Goal: Information Seeking & Learning: Learn about a topic

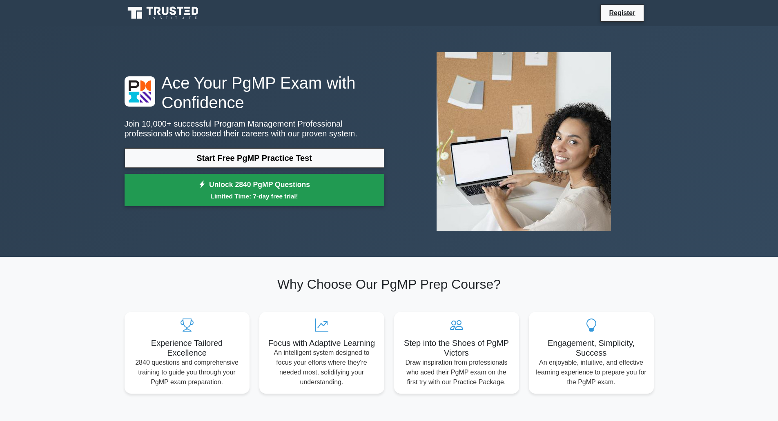
click at [241, 203] on link "Unlock 2840 PgMP Questions Limited Time: 7-day free trial!" at bounding box center [255, 190] width 260 height 33
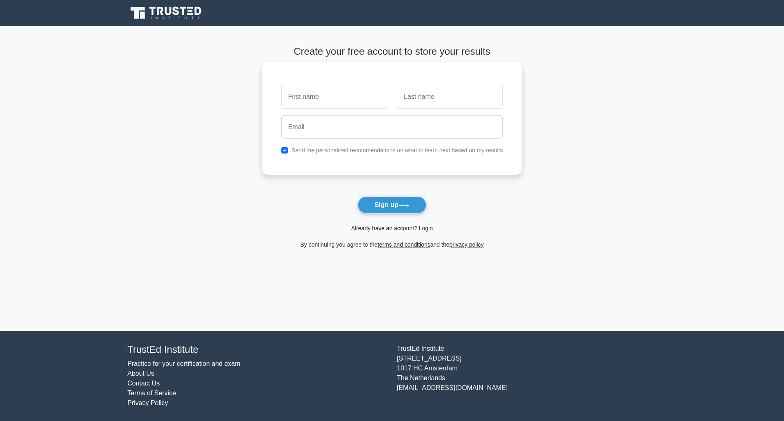
click at [348, 90] on input "text" at bounding box center [335, 97] width 106 height 24
click at [429, 100] on input "text" at bounding box center [450, 97] width 106 height 24
click at [286, 105] on input "Philip" at bounding box center [335, 97] width 106 height 24
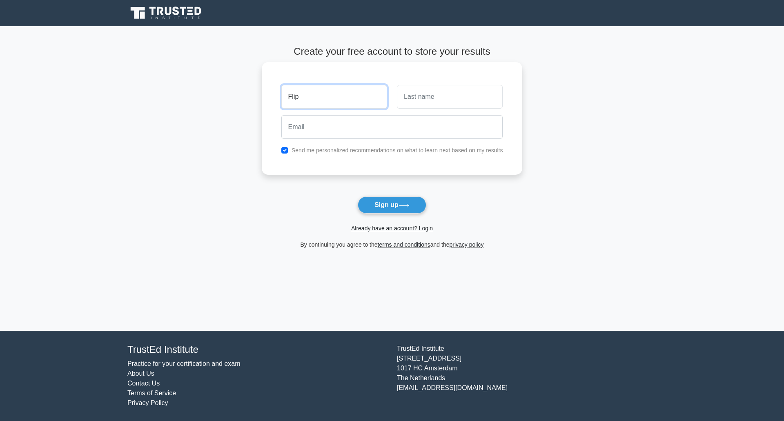
type input "Flip"
click at [449, 92] on input "text" at bounding box center [450, 97] width 106 height 24
click at [417, 99] on input "Nonya" at bounding box center [450, 97] width 106 height 24
type input "Nunya"
click at [349, 138] on input "email" at bounding box center [393, 127] width 222 height 24
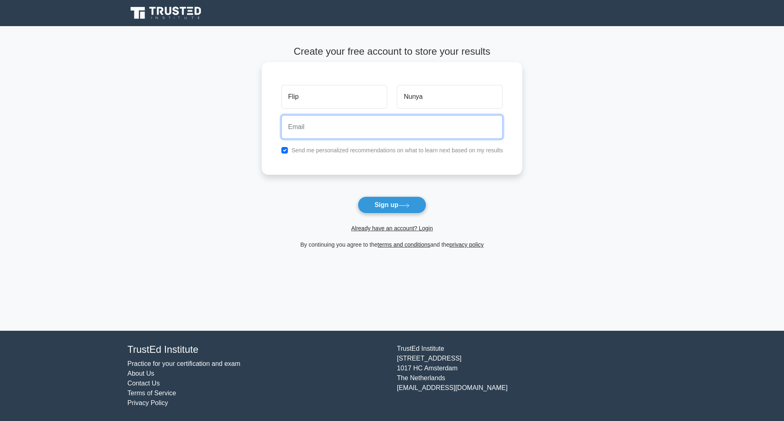
type input "phil.m.winters@gmail.com"
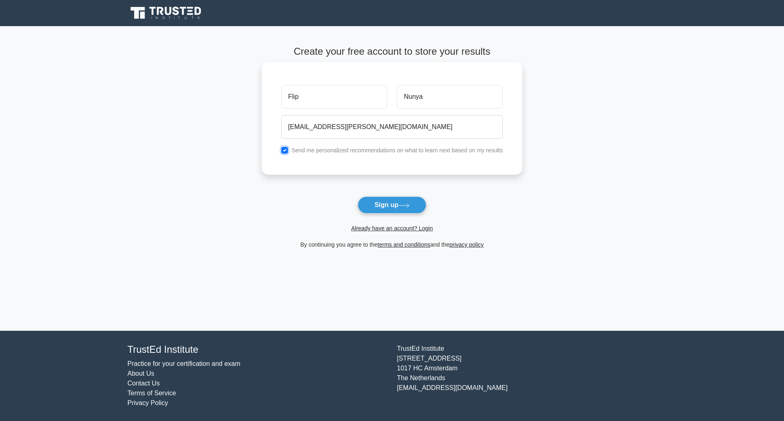
click at [285, 151] on input "checkbox" at bounding box center [285, 150] width 7 height 7
checkbox input "false"
click at [382, 210] on button "Sign up" at bounding box center [392, 205] width 69 height 17
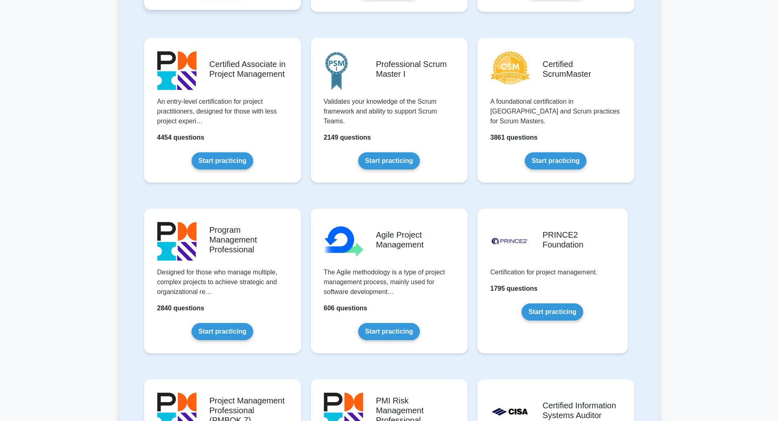
scroll to position [355, 0]
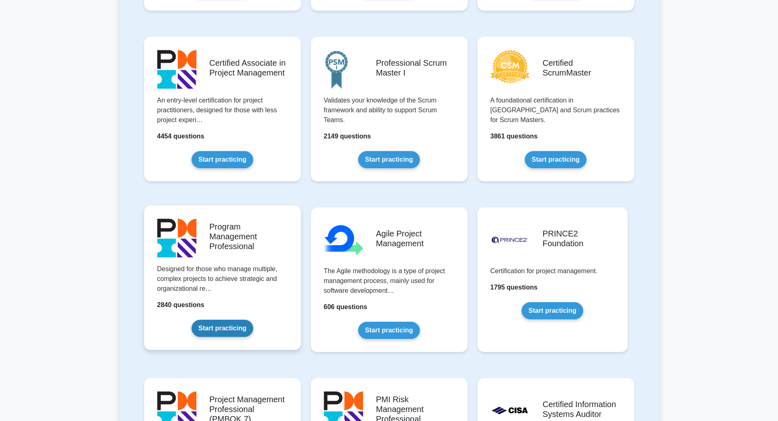
click at [224, 327] on link "Start practicing" at bounding box center [223, 328] width 62 height 17
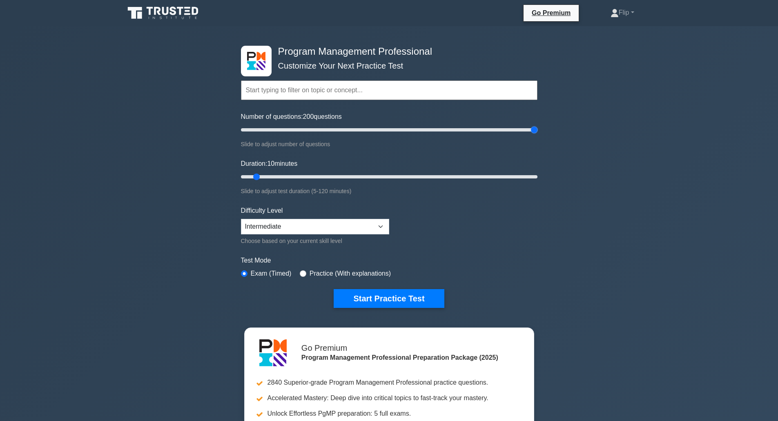
drag, startPoint x: 252, startPoint y: 131, endPoint x: 550, endPoint y: 212, distance: 309.5
type input "200"
click at [538, 135] on input "Number of questions: 200 questions" at bounding box center [389, 130] width 297 height 10
click at [501, 168] on div "Duration: 10 minutes Slide to adjust test duration (5-120 minutes)" at bounding box center [389, 177] width 297 height 37
drag, startPoint x: 501, startPoint y: 168, endPoint x: 519, endPoint y: 174, distance: 19.3
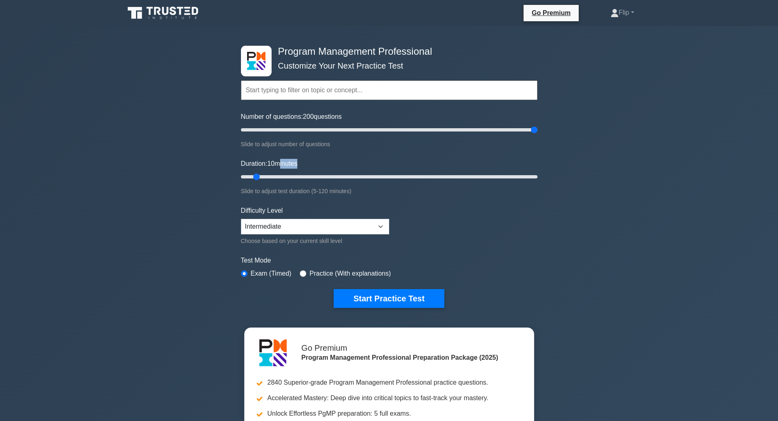
click at [519, 174] on div "Duration: 10 minutes Slide to adjust test duration (5-120 minutes)" at bounding box center [389, 177] width 297 height 37
click at [519, 174] on input "Duration: 115 minutes" at bounding box center [389, 177] width 297 height 10
drag, startPoint x: 519, startPoint y: 174, endPoint x: 547, endPoint y: 179, distance: 28.3
type input "120"
click at [538, 179] on input "Duration: 120 minutes" at bounding box center [389, 177] width 297 height 10
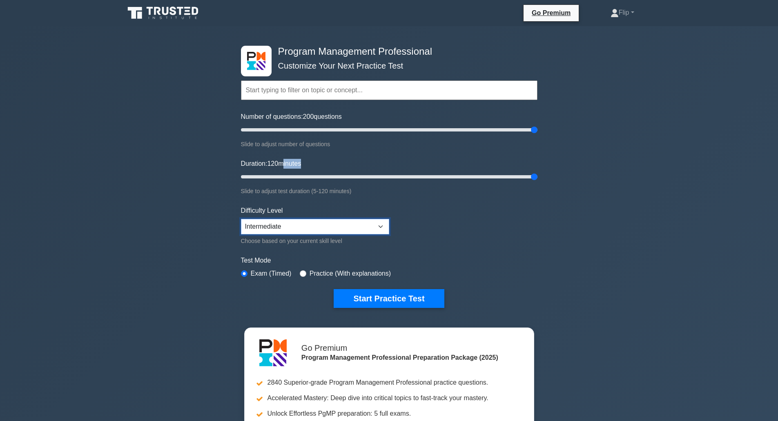
click at [337, 224] on select "Beginner Intermediate Expert" at bounding box center [315, 227] width 148 height 16
select select "expert"
click at [241, 219] on select "Beginner Intermediate Expert" at bounding box center [315, 227] width 148 height 16
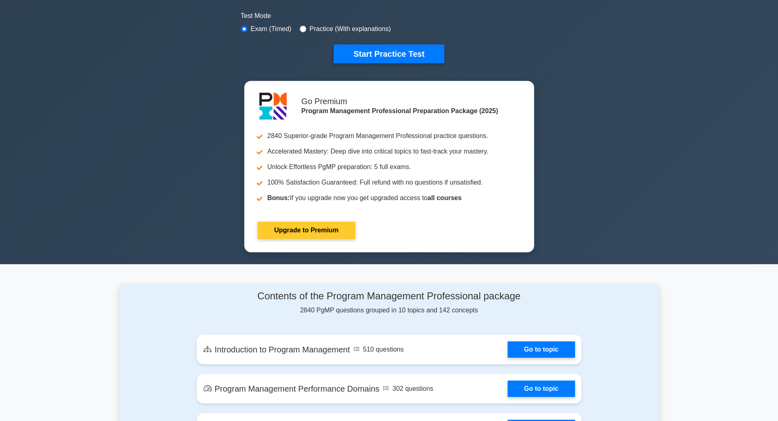
scroll to position [244, 0]
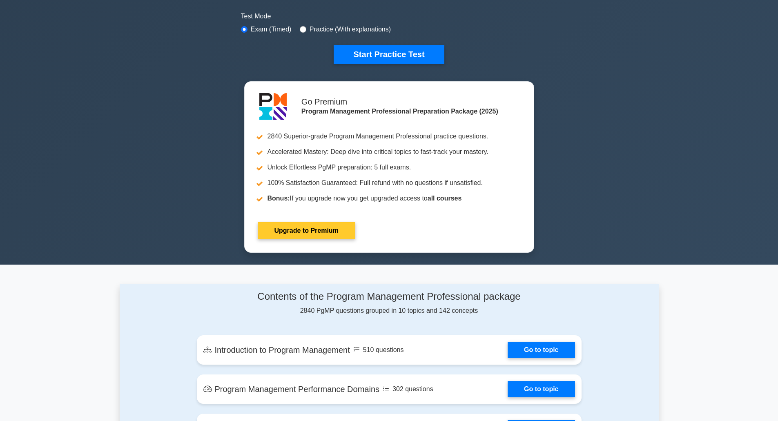
click at [318, 222] on link "Upgrade to Premium" at bounding box center [307, 230] width 98 height 17
drag, startPoint x: 318, startPoint y: 103, endPoint x: 335, endPoint y: 148, distance: 48.2
click at [335, 222] on link "Upgrade to Premium" at bounding box center [307, 230] width 98 height 17
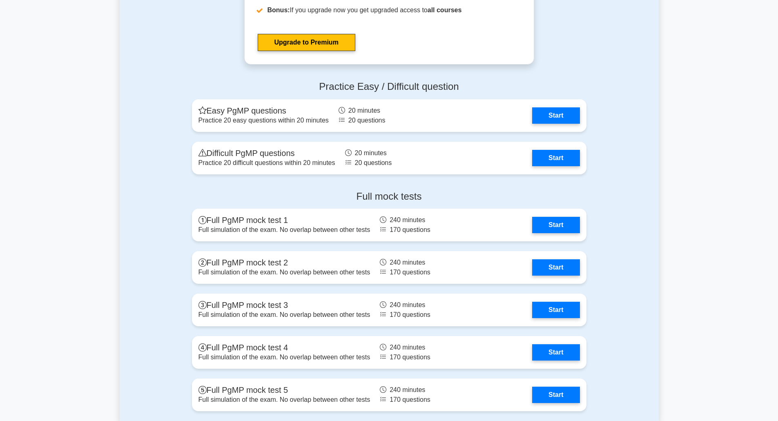
scroll to position [1085, 0]
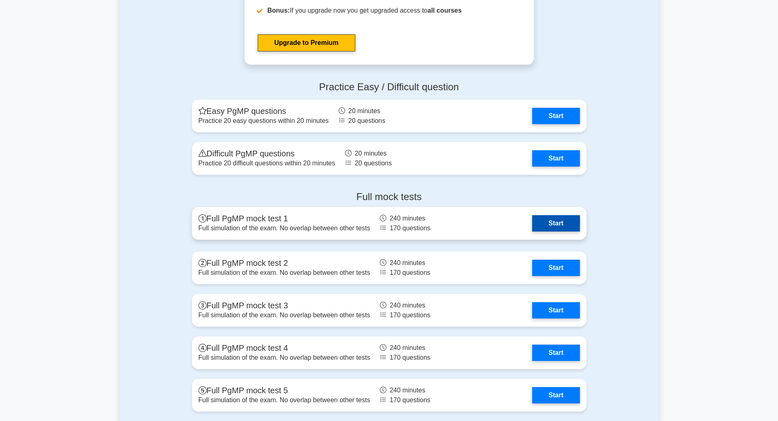
click at [564, 225] on link "Start" at bounding box center [555, 223] width 47 height 16
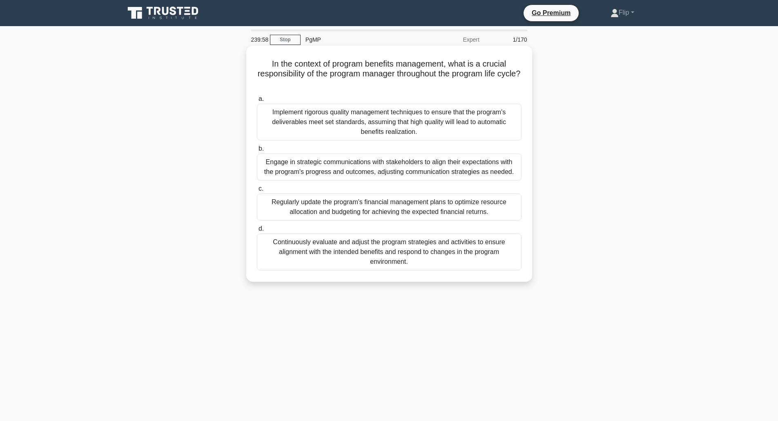
click at [304, 67] on h5 "In the context of program benefits management, what is a crucial responsibility…" at bounding box center [389, 74] width 266 height 30
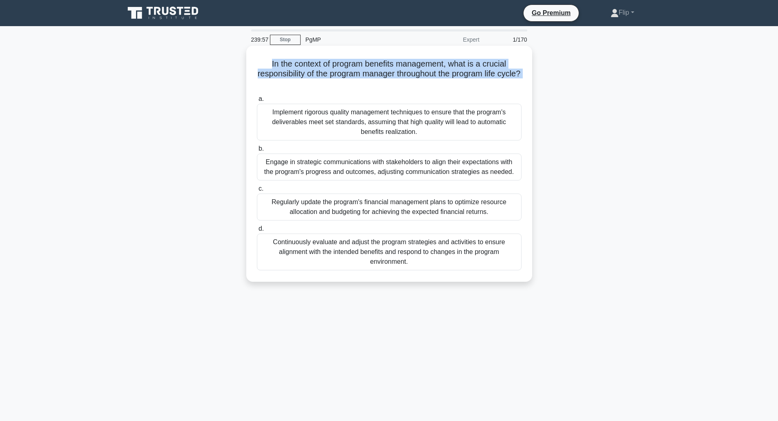
drag, startPoint x: 304, startPoint y: 67, endPoint x: 306, endPoint y: 72, distance: 4.6
click at [306, 72] on h5 "In the context of program benefits management, what is a crucial responsibility…" at bounding box center [389, 74] width 266 height 30
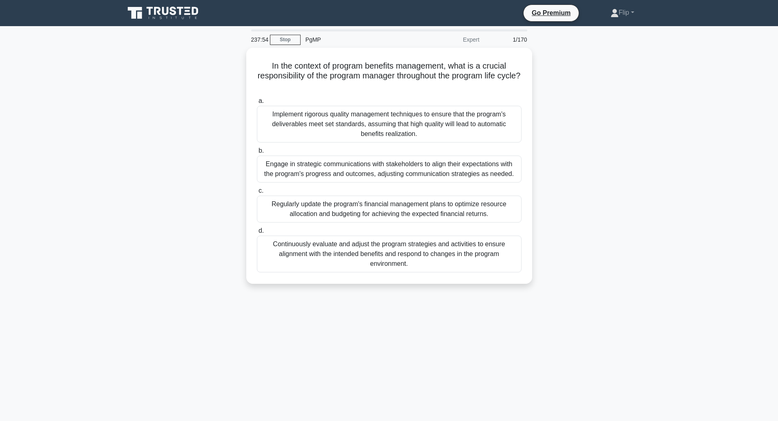
click at [615, 167] on div "In the context of program benefits management, what is a crucial responsibility…" at bounding box center [389, 171] width 539 height 246
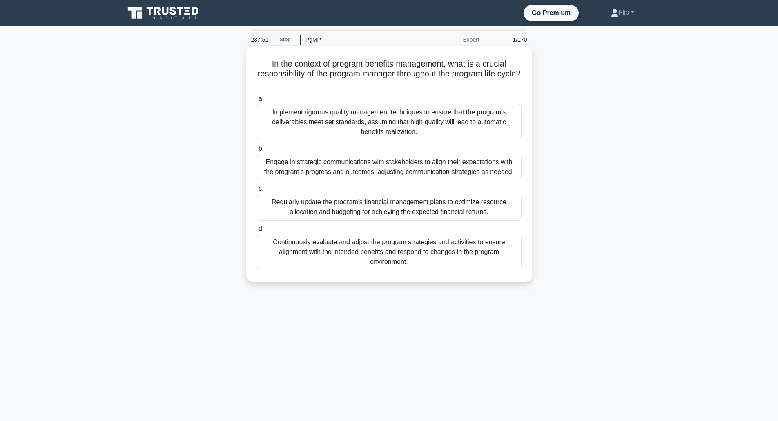
click at [323, 75] on h5 "In the context of program benefits management, what is a crucial responsibility…" at bounding box center [389, 74] width 266 height 30
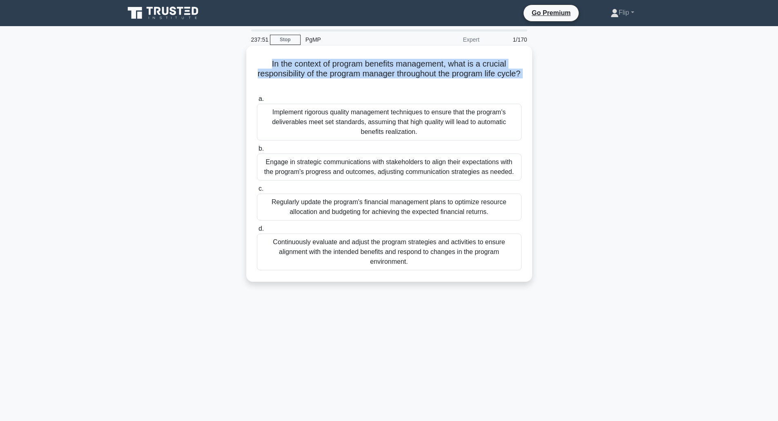
click at [323, 75] on h5 "In the context of program benefits management, what is a crucial responsibility…" at bounding box center [389, 74] width 266 height 30
click at [381, 78] on h5 "In the context of program benefits management, what is a crucial responsibility…" at bounding box center [389, 74] width 266 height 30
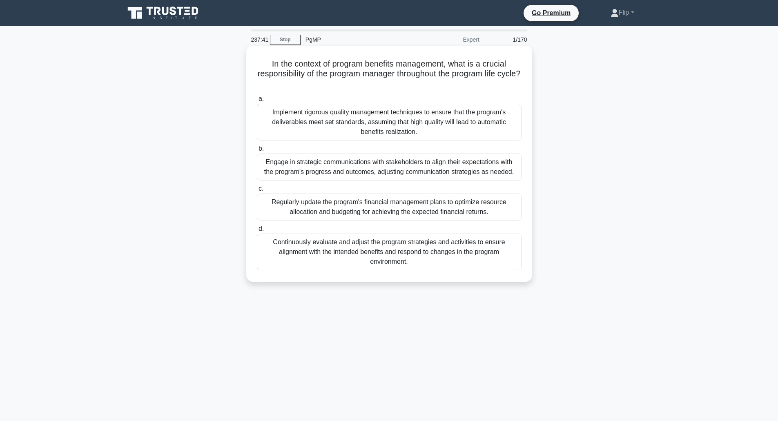
click at [381, 65] on h5 "In the context of program benefits management, what is a crucial responsibility…" at bounding box center [389, 74] width 266 height 30
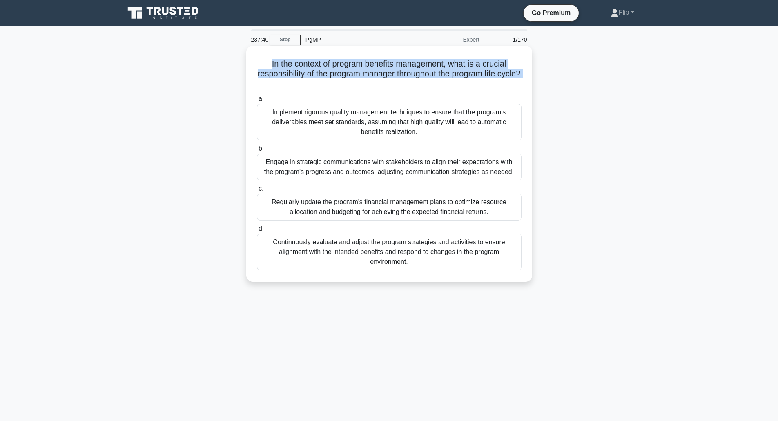
click at [381, 66] on h5 "In the context of program benefits management, what is a crucial responsibility…" at bounding box center [389, 74] width 266 height 30
drag, startPoint x: 381, startPoint y: 66, endPoint x: 391, endPoint y: 86, distance: 22.7
click at [391, 86] on h5 "In the context of program benefits management, what is a crucial responsibility…" at bounding box center [389, 74] width 266 height 30
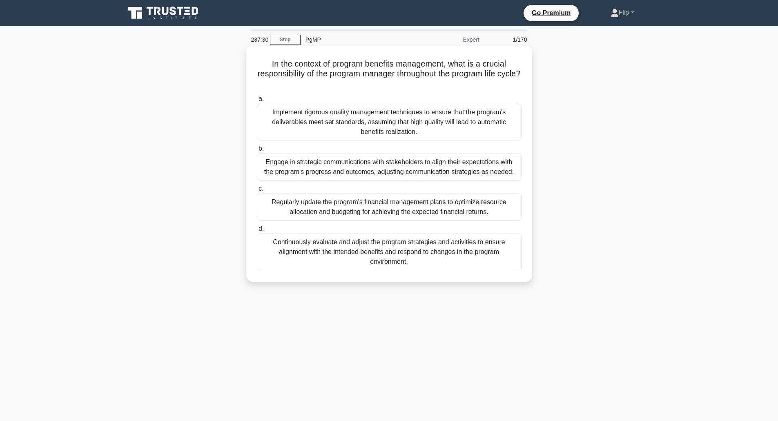
click at [375, 255] on div "Continuously evaluate and adjust the program strategies and activities to ensur…" at bounding box center [389, 252] width 265 height 37
click at [257, 232] on input "d. Continuously evaluate and adjust the program strategies and activities to en…" at bounding box center [257, 228] width 0 height 5
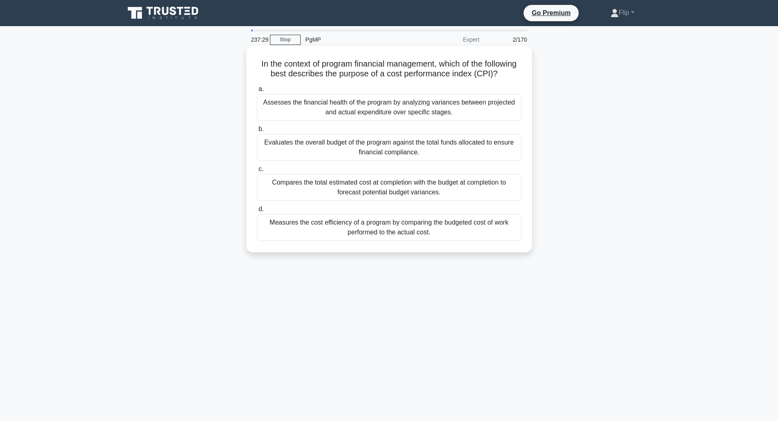
click at [370, 241] on div "Measures the cost efficiency of a program by comparing the budgeted cost of wor…" at bounding box center [389, 227] width 265 height 27
click at [257, 212] on input "d. Measures the cost efficiency of a program by comparing the budgeted cost of …" at bounding box center [257, 209] width 0 height 5
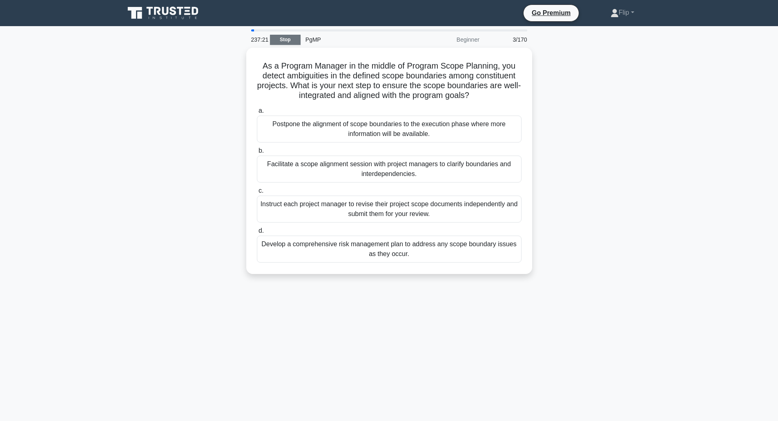
click at [293, 40] on link "Stop" at bounding box center [285, 40] width 31 height 10
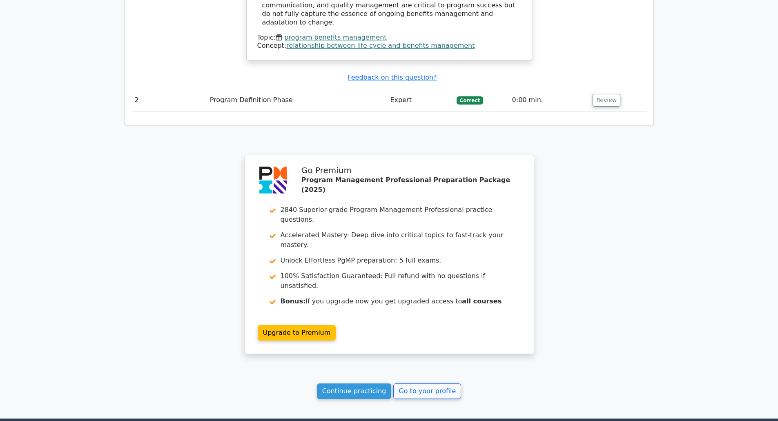
scroll to position [956, 0]
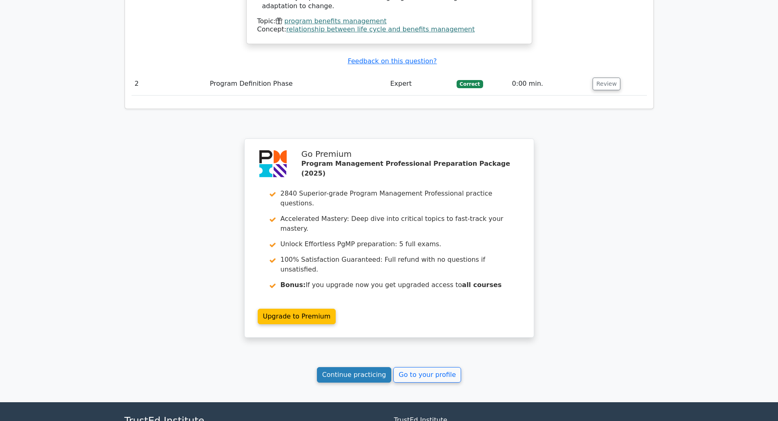
click at [343, 367] on link "Continue practicing" at bounding box center [354, 375] width 75 height 16
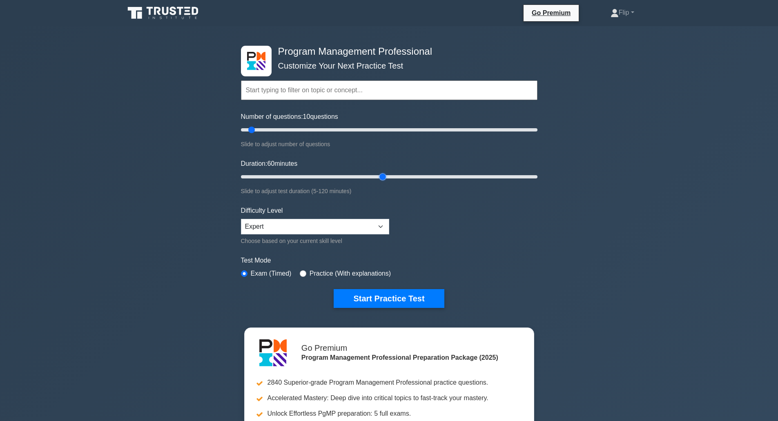
drag, startPoint x: 257, startPoint y: 176, endPoint x: 382, endPoint y: 180, distance: 124.7
type input "60"
click at [382, 180] on input "Duration: 60 minutes" at bounding box center [389, 177] width 297 height 10
type input "100"
click at [382, 129] on input "Number of questions: 10 questions" at bounding box center [389, 130] width 297 height 10
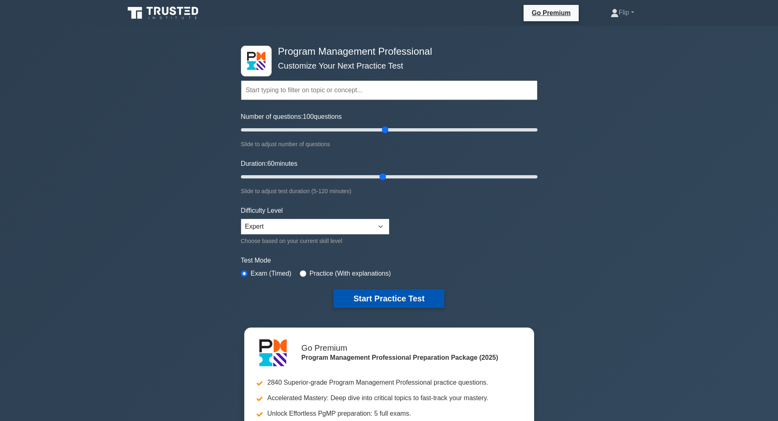
click at [355, 297] on button "Start Practice Test" at bounding box center [389, 298] width 110 height 19
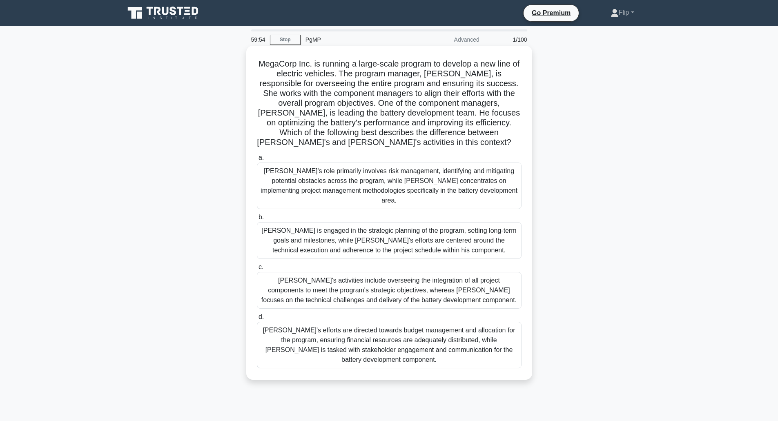
click at [394, 139] on h5 "MegaCorp Inc. is running a large-scale program to develop a new line of electri…" at bounding box center [389, 103] width 266 height 89
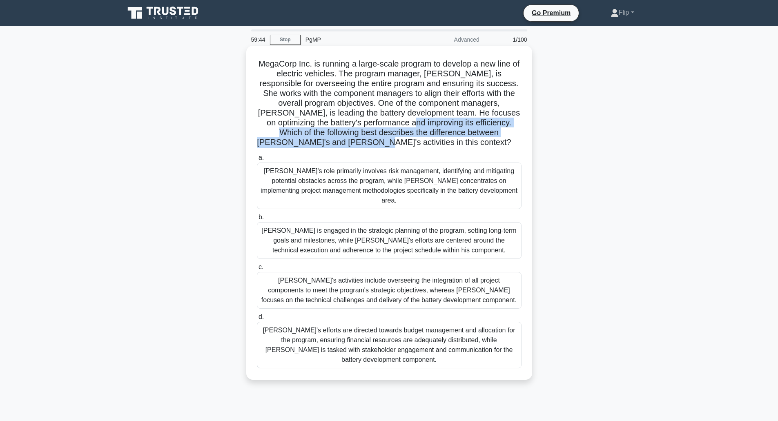
drag, startPoint x: 394, startPoint y: 139, endPoint x: 405, endPoint y: 123, distance: 20.1
click at [405, 123] on h5 "MegaCorp Inc. is running a large-scale program to develop a new line of electri…" at bounding box center [389, 103] width 266 height 89
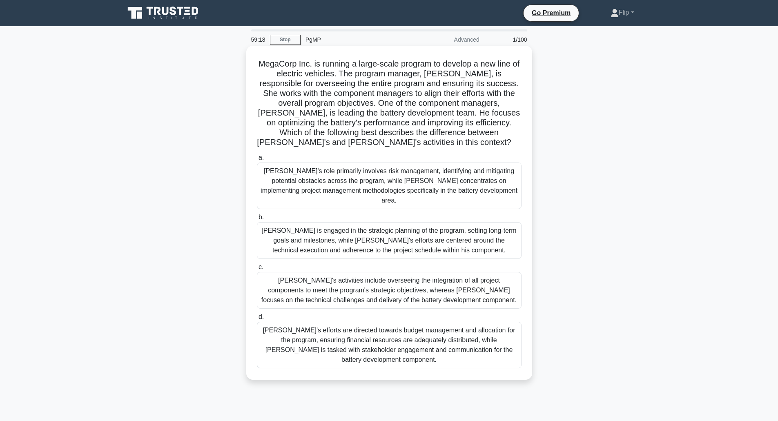
click at [385, 239] on div "Sarah is engaged in the strategic planning of the program, setting long-term go…" at bounding box center [389, 240] width 265 height 37
click at [257, 220] on input "b. Sarah is engaged in the strategic planning of the program, setting long-term…" at bounding box center [257, 217] width 0 height 5
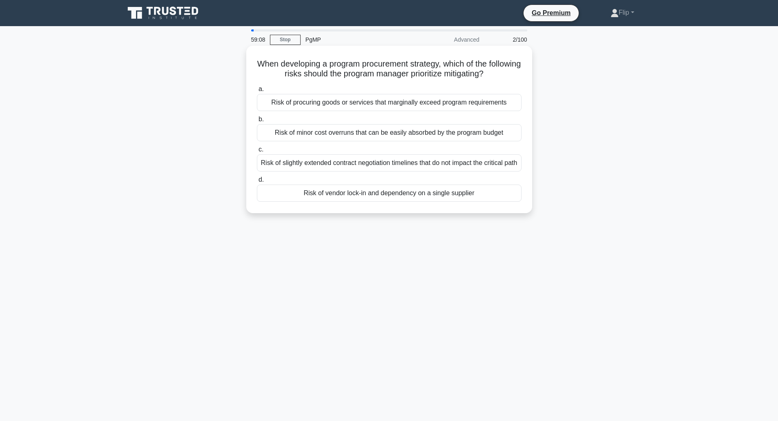
click at [463, 59] on h5 "When developing a program procurement strategy, which of the following risks sh…" at bounding box center [389, 69] width 266 height 20
drag, startPoint x: 463, startPoint y: 59, endPoint x: 507, endPoint y: 73, distance: 46.3
click at [507, 73] on h5 "When developing a program procurement strategy, which of the following risks sh…" at bounding box center [389, 69] width 266 height 20
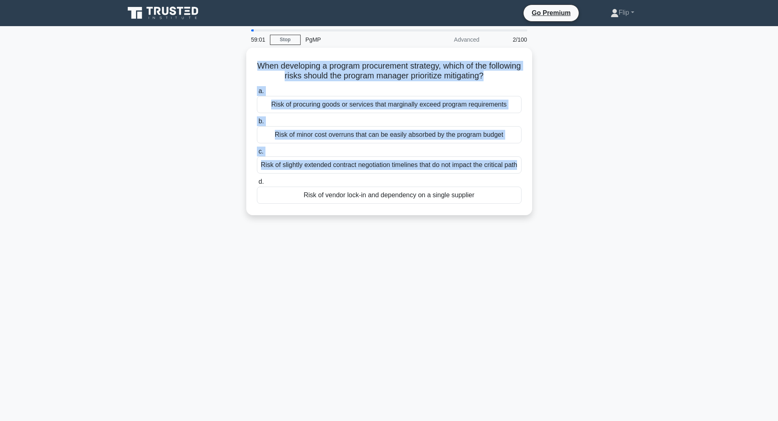
drag, startPoint x: 507, startPoint y: 73, endPoint x: 590, endPoint y: 173, distance: 130.3
click at [590, 173] on div "When developing a program procurement strategy, which of the following risks sh…" at bounding box center [389, 136] width 539 height 177
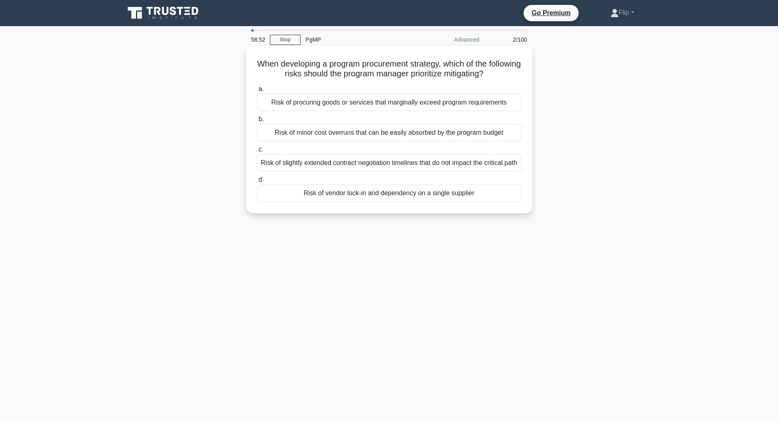
click at [458, 202] on div "Risk of vendor lock-in and dependency on a single supplier" at bounding box center [389, 193] width 265 height 17
click at [257, 183] on input "d. Risk of vendor lock-in and dependency on a single supplier" at bounding box center [257, 179] width 0 height 5
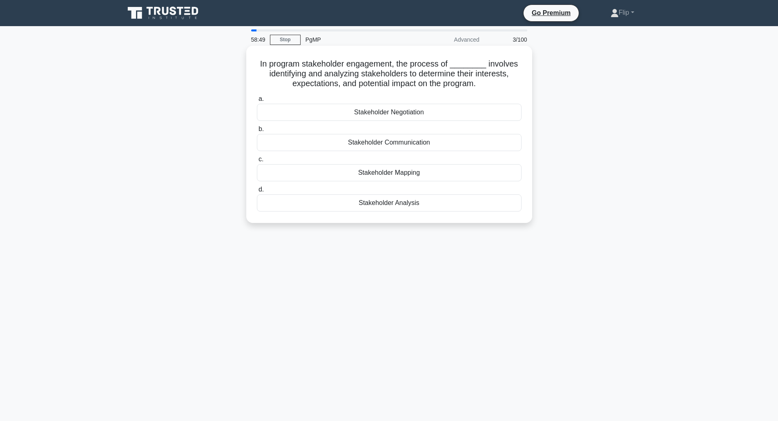
click at [398, 66] on h5 "In program stakeholder engagement, the process of ________ involves identifying…" at bounding box center [389, 74] width 266 height 30
drag, startPoint x: 398, startPoint y: 66, endPoint x: 521, endPoint y: 66, distance: 122.6
click at [521, 66] on h5 "In program stakeholder engagement, the process of ________ involves identifying…" at bounding box center [389, 74] width 266 height 30
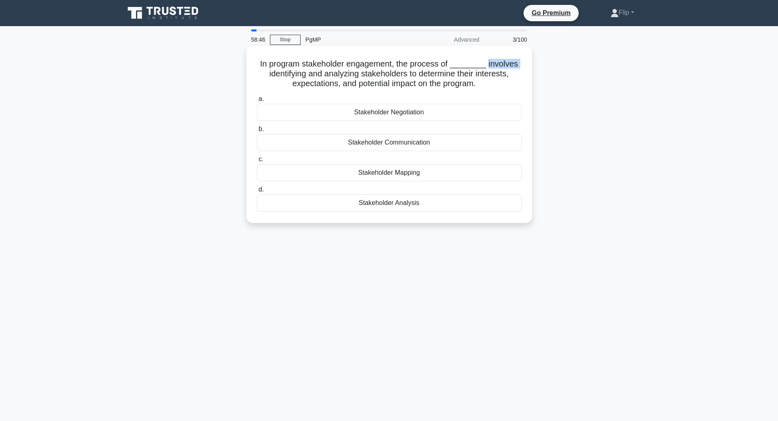
click at [521, 66] on h5 "In program stakeholder engagement, the process of ________ involves identifying…" at bounding box center [389, 74] width 266 height 30
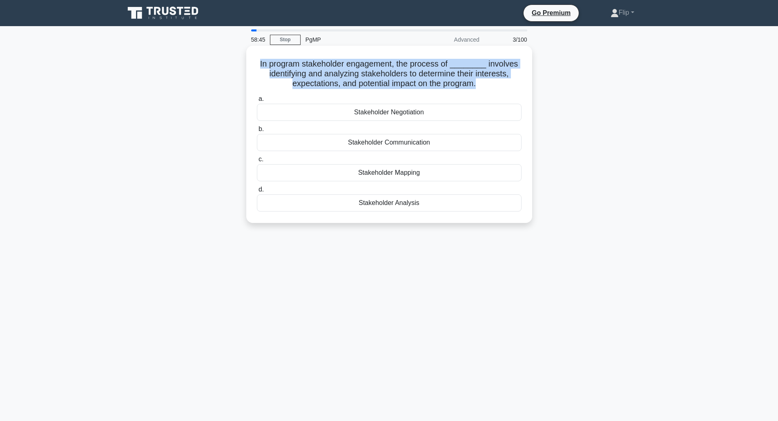
drag, startPoint x: 521, startPoint y: 66, endPoint x: 516, endPoint y: 75, distance: 10.4
click at [516, 75] on h5 "In program stakeholder engagement, the process of ________ involves identifying…" at bounding box center [389, 74] width 266 height 30
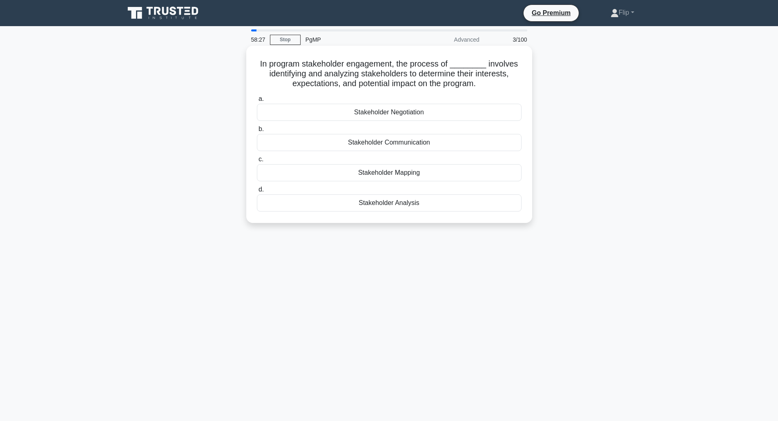
click at [413, 202] on div "Stakeholder Analysis" at bounding box center [389, 202] width 265 height 17
click at [257, 192] on input "d. Stakeholder Analysis" at bounding box center [257, 189] width 0 height 5
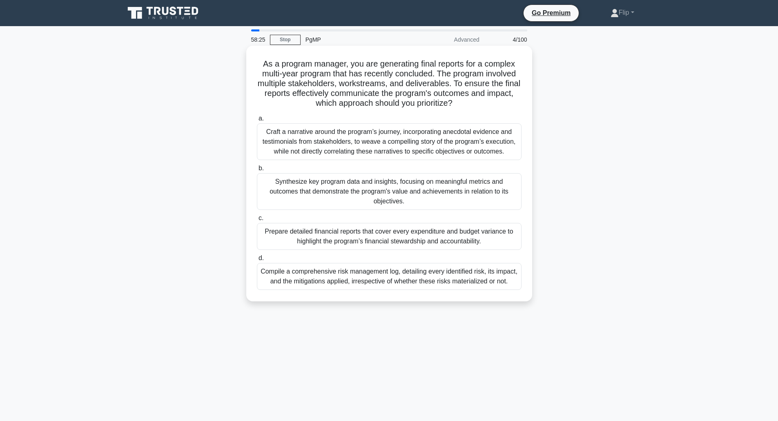
click at [386, 67] on h5 "As a program manager, you are generating final reports for a complex multi-year…" at bounding box center [389, 84] width 266 height 50
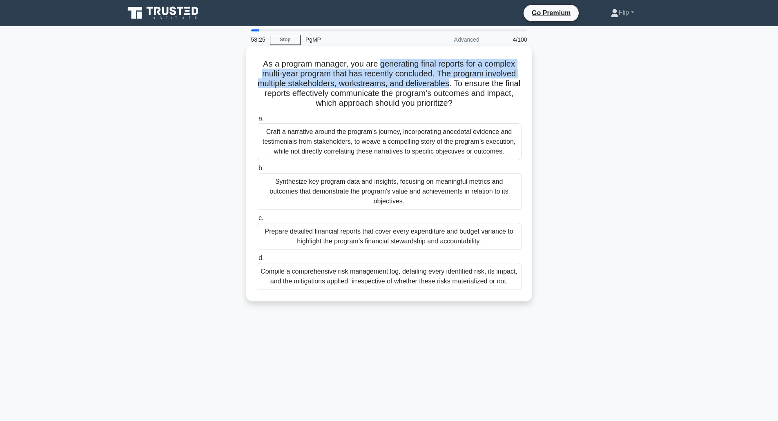
drag, startPoint x: 386, startPoint y: 67, endPoint x: 432, endPoint y: 81, distance: 48.6
click at [432, 81] on h5 "As a program manager, you are generating final reports for a complex multi-year…" at bounding box center [389, 84] width 266 height 50
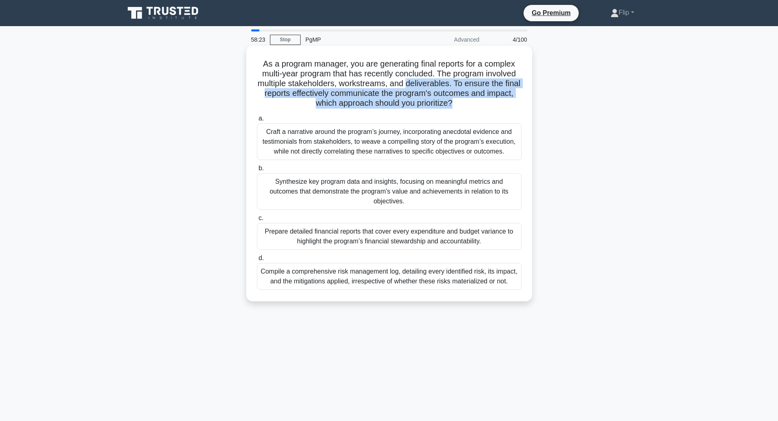
drag, startPoint x: 432, startPoint y: 81, endPoint x: 485, endPoint y: 104, distance: 57.2
click at [485, 104] on h5 "As a program manager, you are generating final reports for a complex multi-year…" at bounding box center [389, 84] width 266 height 50
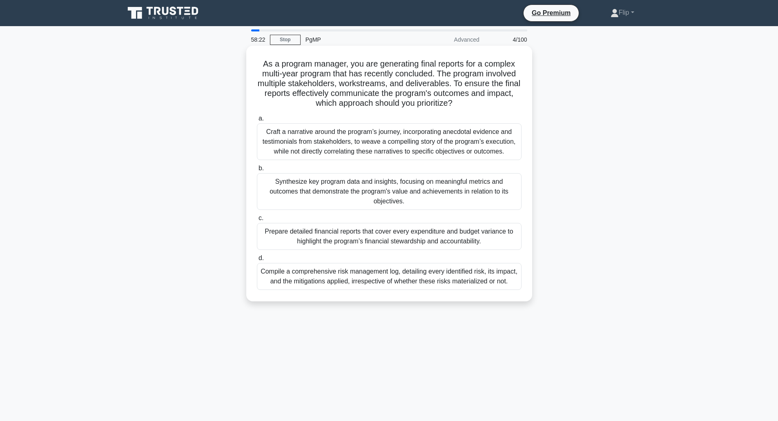
click at [485, 104] on h5 "As a program manager, you are generating final reports for a complex multi-year…" at bounding box center [389, 84] width 266 height 50
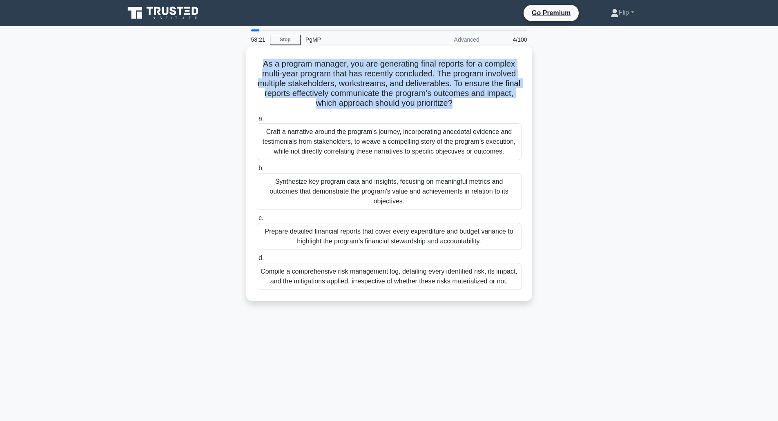
drag, startPoint x: 485, startPoint y: 104, endPoint x: 475, endPoint y: 83, distance: 23.2
click at [475, 83] on h5 "As a program manager, you are generating final reports for a complex multi-year…" at bounding box center [389, 84] width 266 height 50
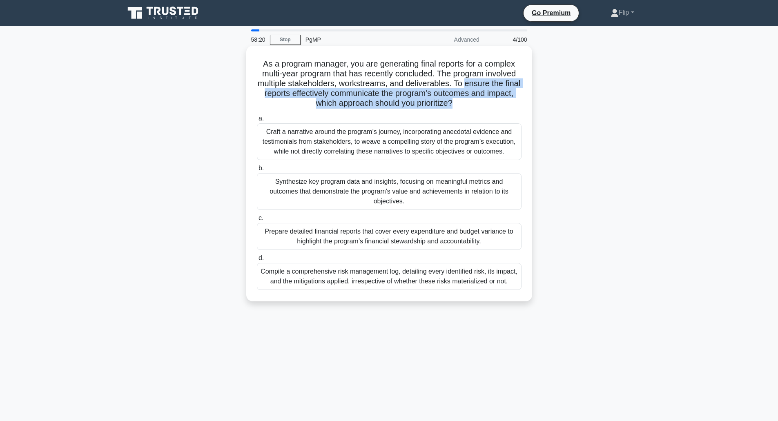
drag, startPoint x: 475, startPoint y: 83, endPoint x: 476, endPoint y: 103, distance: 20.4
click at [476, 103] on h5 "As a program manager, you are generating final reports for a complex multi-year…" at bounding box center [389, 84] width 266 height 50
click at [463, 103] on icon ".spinner_0XTQ{transform-origin:center;animation:spinner_y6GP .75s linear infini…" at bounding box center [458, 104] width 10 height 10
drag, startPoint x: 476, startPoint y: 103, endPoint x: 459, endPoint y: 87, distance: 23.7
click at [459, 87] on h5 "As a program manager, you are generating final reports for a complex multi-year…" at bounding box center [389, 84] width 266 height 50
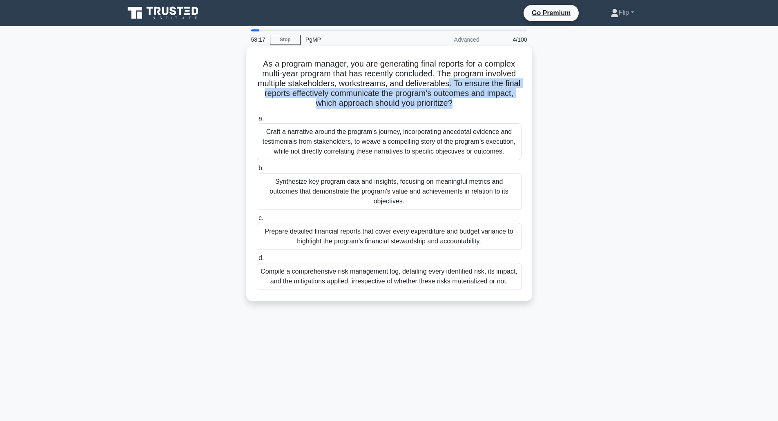
click at [459, 87] on h5 "As a program manager, you are generating final reports for a complex multi-year…" at bounding box center [389, 84] width 266 height 50
drag, startPoint x: 459, startPoint y: 87, endPoint x: 467, endPoint y: 109, distance: 23.9
click at [467, 109] on div "As a program manager, you are generating final reports for a complex multi-year…" at bounding box center [389, 173] width 279 height 249
drag, startPoint x: 467, startPoint y: 109, endPoint x: 469, endPoint y: 86, distance: 23.8
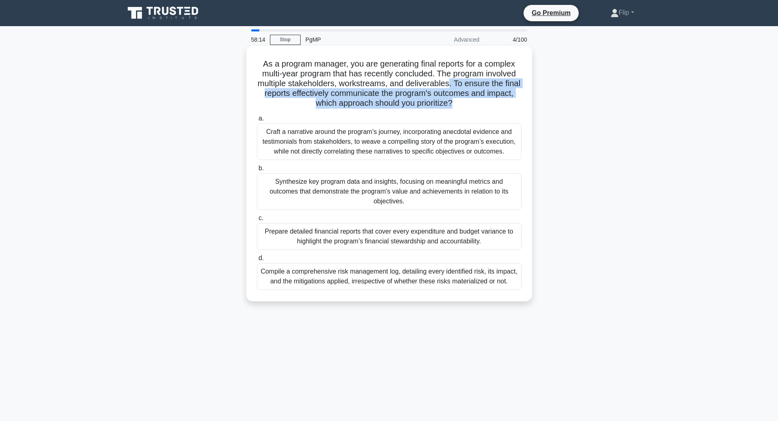
click at [469, 86] on div "As a program manager, you are generating final reports for a complex multi-year…" at bounding box center [389, 173] width 279 height 249
click at [469, 86] on h5 "As a program manager, you are generating final reports for a complex multi-year…" at bounding box center [389, 84] width 266 height 50
drag, startPoint x: 469, startPoint y: 86, endPoint x: 466, endPoint y: 115, distance: 29.2
click at [466, 115] on div "As a program manager, you are generating final reports for a complex multi-year…" at bounding box center [389, 173] width 279 height 249
click at [466, 115] on label "a. Craft a narrative around the program’s journey, incorporating anecdotal evid…" at bounding box center [389, 137] width 265 height 47
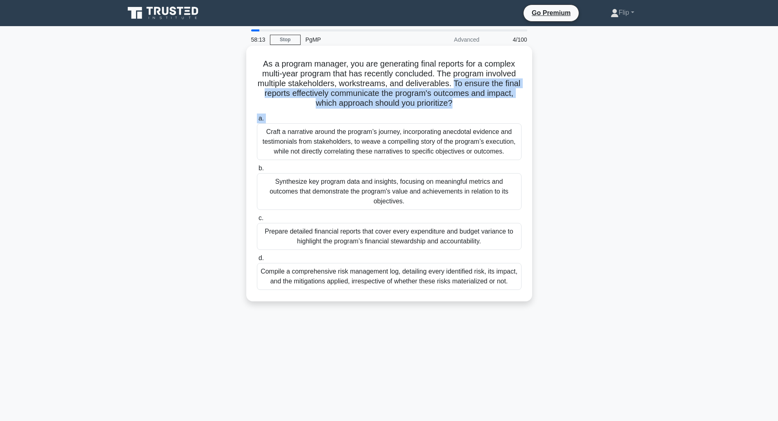
click at [257, 116] on input "a. Craft a narrative around the program’s journey, incorporating anecdotal evid…" at bounding box center [257, 118] width 0 height 5
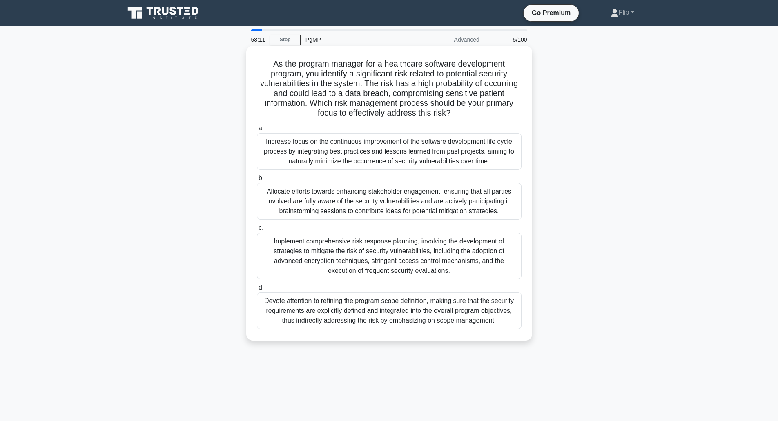
drag, startPoint x: 466, startPoint y: 115, endPoint x: 447, endPoint y: 81, distance: 38.4
click at [447, 81] on h5 "As the program manager for a healthcare software development program, you ident…" at bounding box center [389, 89] width 266 height 60
click at [487, 82] on h5 "As the program manager for a healthcare software development program, you ident…" at bounding box center [389, 89] width 266 height 60
click at [376, 67] on h5 "As the program manager for a healthcare software development program, you ident…" at bounding box center [389, 89] width 266 height 60
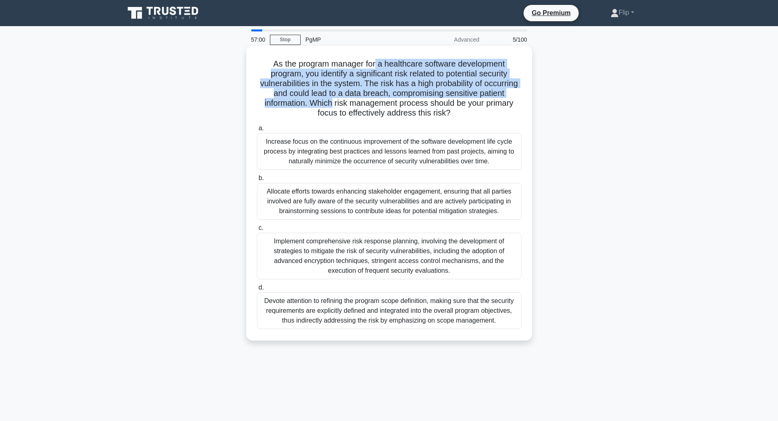
drag, startPoint x: 376, startPoint y: 67, endPoint x: 309, endPoint y: 103, distance: 76.0
click at [309, 103] on h5 "As the program manager for a healthcare software development program, you ident…" at bounding box center [389, 89] width 266 height 60
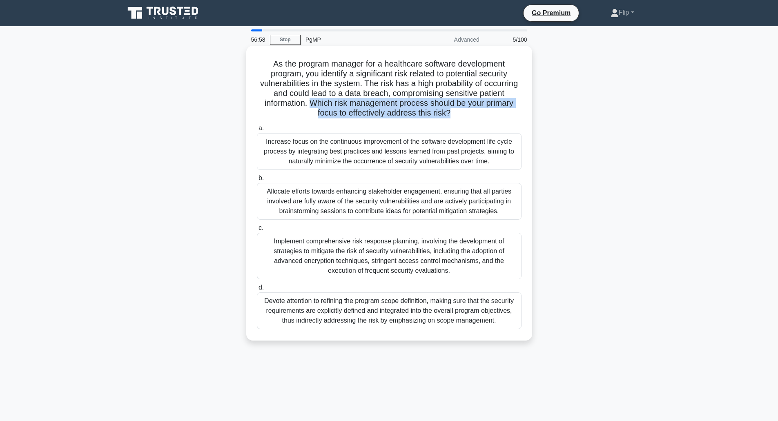
drag, startPoint x: 309, startPoint y: 103, endPoint x: 463, endPoint y: 115, distance: 154.1
click at [463, 115] on h5 "As the program manager for a healthcare software development program, you ident…" at bounding box center [389, 89] width 266 height 60
click at [460, 115] on icon ".spinner_0XTQ{transform-origin:center;animation:spinner_y6GP .75s linear infini…" at bounding box center [456, 114] width 10 height 10
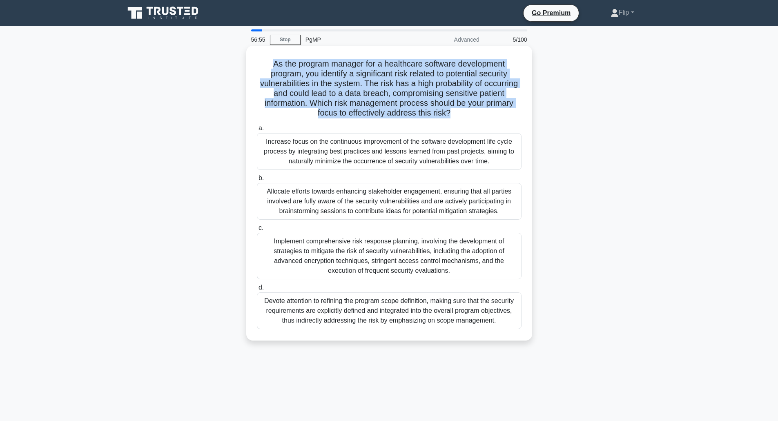
drag, startPoint x: 463, startPoint y: 115, endPoint x: 422, endPoint y: 115, distance: 40.5
click at [422, 115] on h5 "As the program manager for a healthcare software development program, you ident…" at bounding box center [389, 89] width 266 height 60
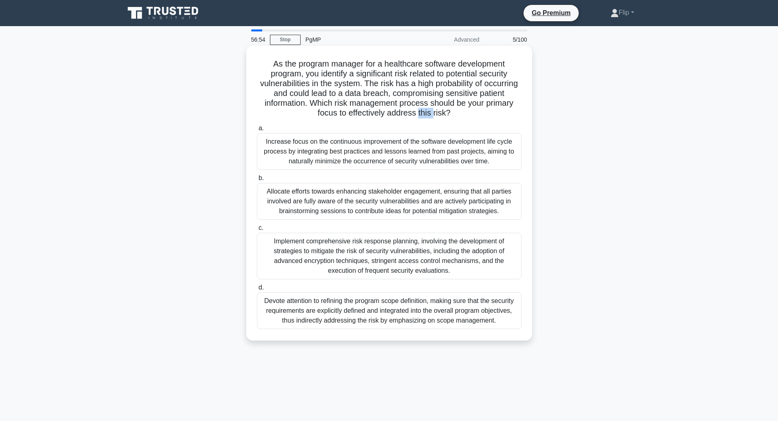
click at [422, 115] on h5 "As the program manager for a healthcare software development program, you ident…" at bounding box center [389, 89] width 266 height 60
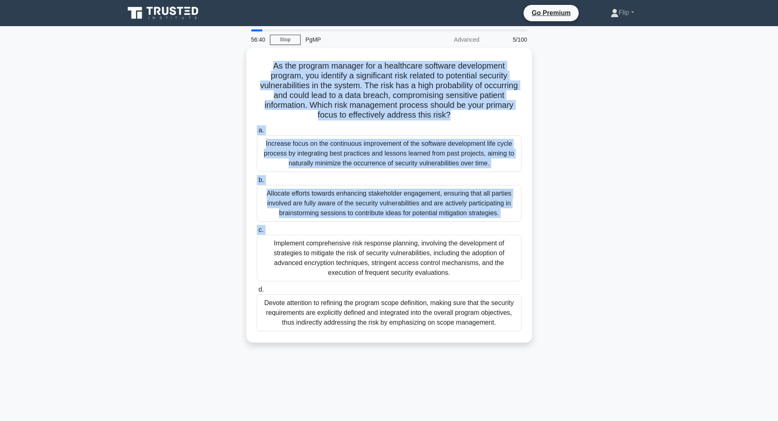
drag, startPoint x: 422, startPoint y: 115, endPoint x: 582, endPoint y: 230, distance: 196.8
click at [582, 230] on div "As the program manager for a healthcare software development program, you ident…" at bounding box center [389, 200] width 539 height 305
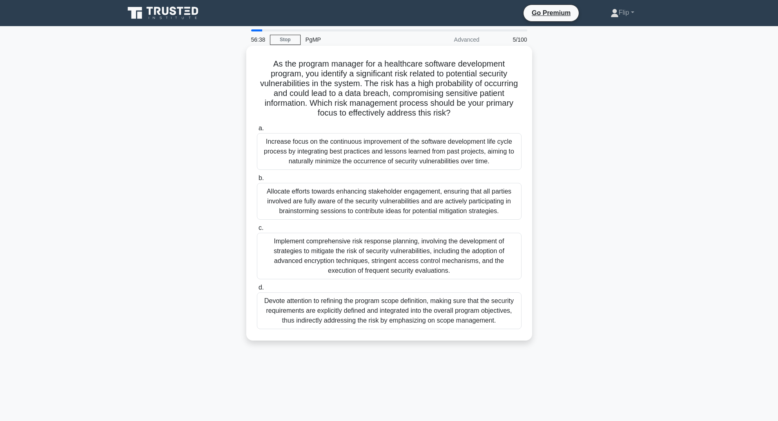
click at [441, 261] on div "Implement comprehensive risk response planning, involving the development of st…" at bounding box center [389, 256] width 265 height 47
click at [257, 231] on input "c. Implement comprehensive risk response planning, involving the development of…" at bounding box center [257, 228] width 0 height 5
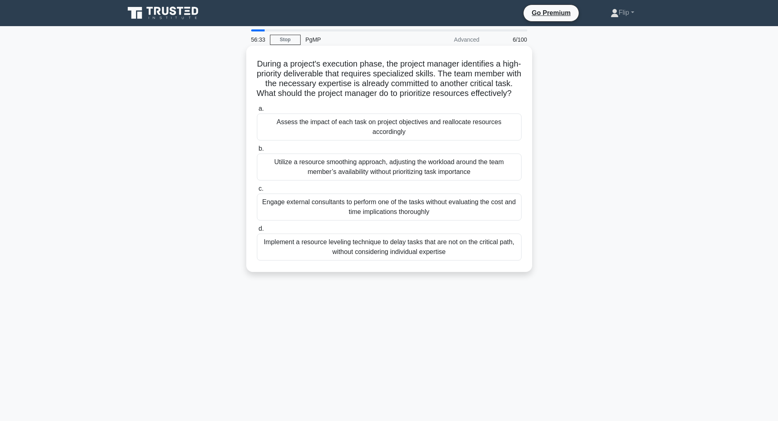
click at [318, 85] on h5 "During a project's execution phase, the project manager identifies a high-prior…" at bounding box center [389, 79] width 266 height 40
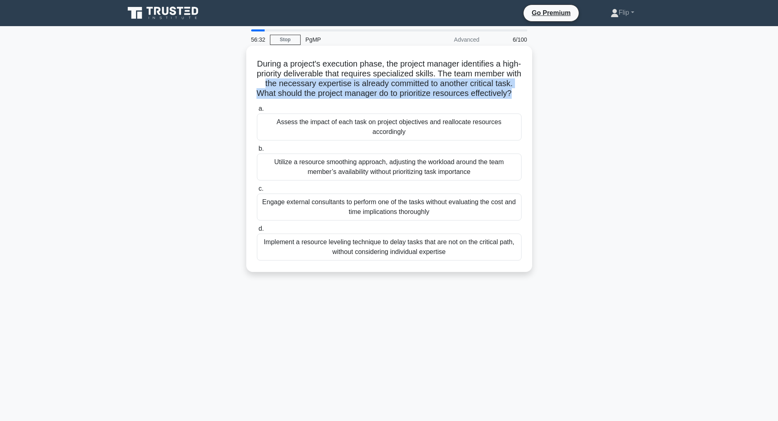
drag, startPoint x: 318, startPoint y: 85, endPoint x: 418, endPoint y: 103, distance: 102.0
click at [418, 99] on h5 "During a project's execution phase, the project manager identifies a high-prior…" at bounding box center [389, 79] width 266 height 40
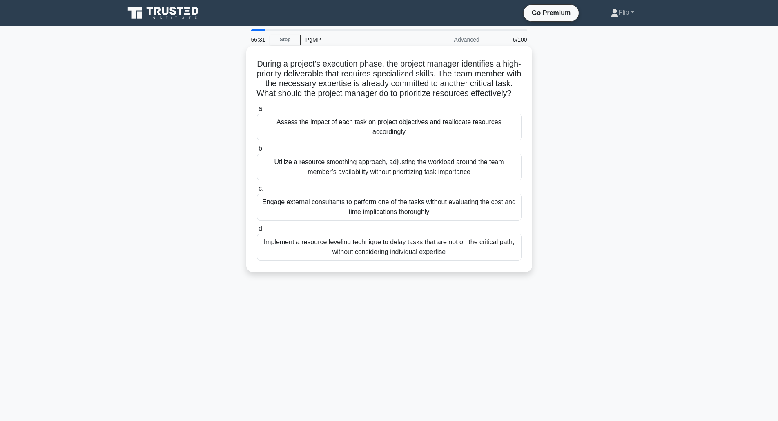
click at [418, 99] on h5 "During a project's execution phase, the project manager identifies a high-prior…" at bounding box center [389, 79] width 266 height 40
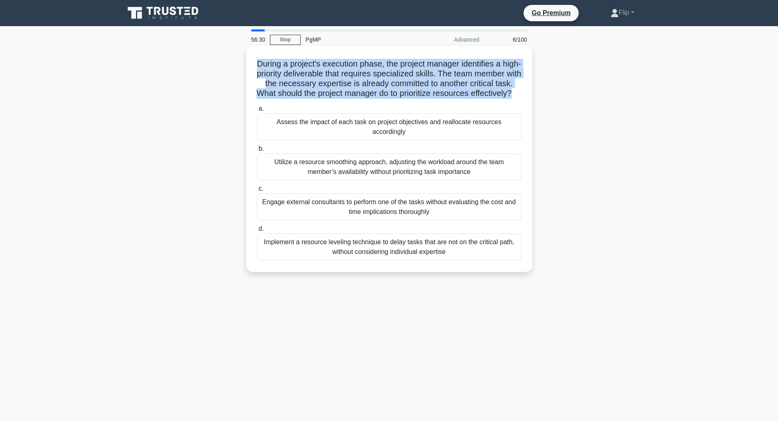
drag, startPoint x: 418, startPoint y: 103, endPoint x: 333, endPoint y: 80, distance: 88.9
click at [333, 80] on h5 "During a project's execution phase, the project manager identifies a high-prior…" at bounding box center [389, 79] width 266 height 40
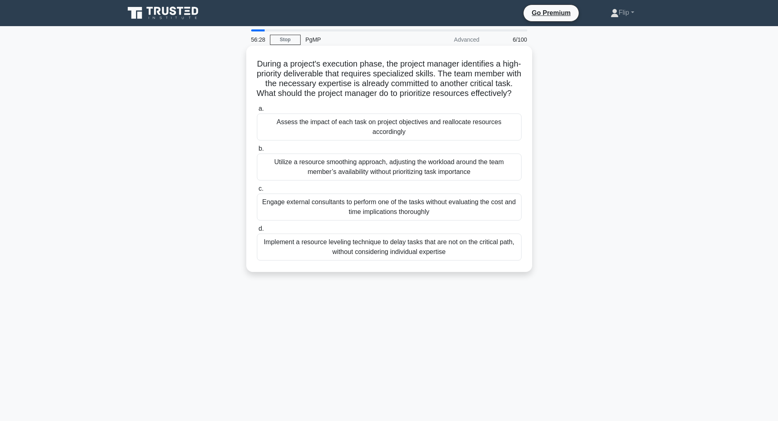
click at [255, 60] on div "During a project's execution phase, the project manager identifies a high-prior…" at bounding box center [389, 159] width 279 height 220
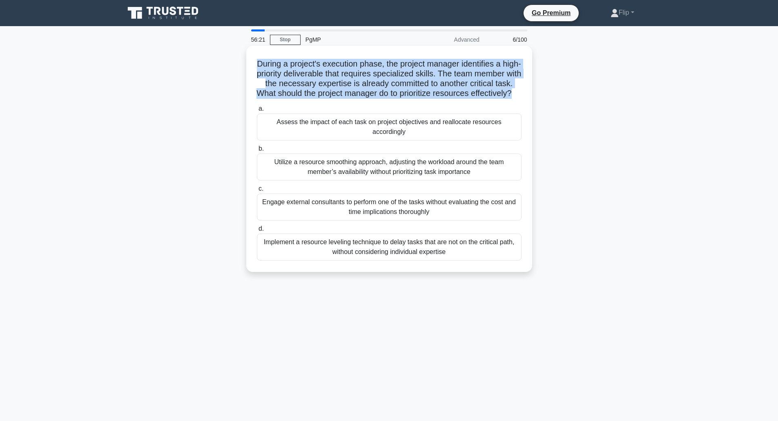
drag, startPoint x: 255, startPoint y: 60, endPoint x: 423, endPoint y: 105, distance: 174.0
click at [423, 105] on div "During a project's execution phase, the project manager identifies a high-prior…" at bounding box center [389, 159] width 279 height 220
click at [423, 99] on h5 "During a project's execution phase, the project manager identifies a high-prior…" at bounding box center [389, 79] width 266 height 40
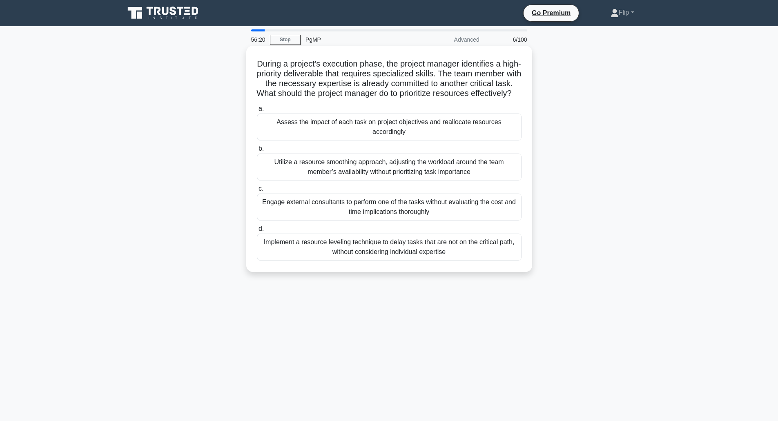
click at [423, 99] on h5 "During a project's execution phase, the project manager identifies a high-prior…" at bounding box center [389, 79] width 266 height 40
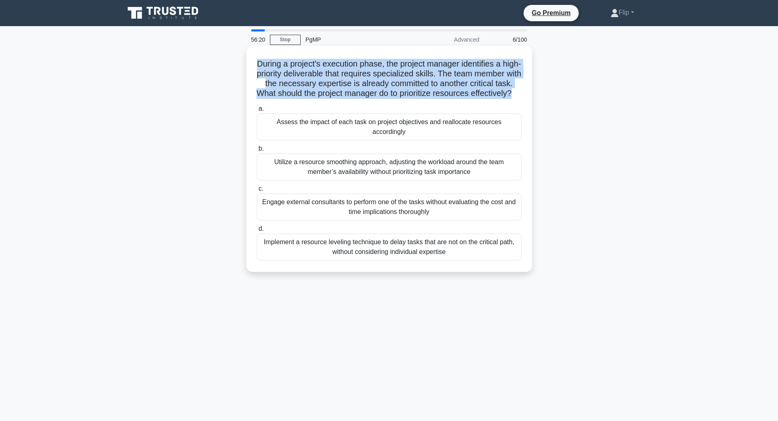
click at [423, 99] on h5 "During a project's execution phase, the project manager identifies a high-prior…" at bounding box center [389, 79] width 266 height 40
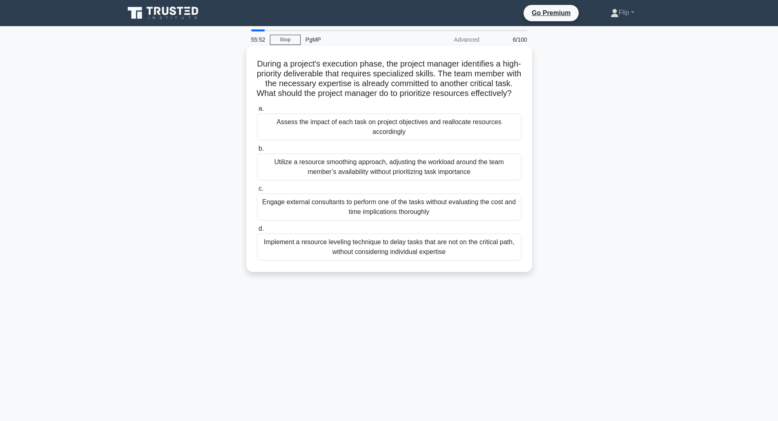
click at [380, 132] on div "Assess the impact of each task on project objectives and reallocate resources a…" at bounding box center [389, 127] width 265 height 27
click at [257, 112] on input "a. Assess the impact of each task on project objectives and reallocate resource…" at bounding box center [257, 108] width 0 height 5
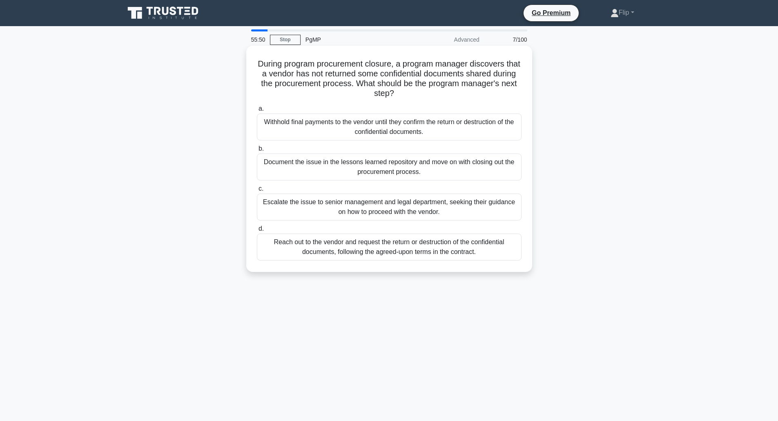
click at [384, 80] on h5 "During program procurement closure, a program manager discovers that a vendor h…" at bounding box center [389, 79] width 266 height 40
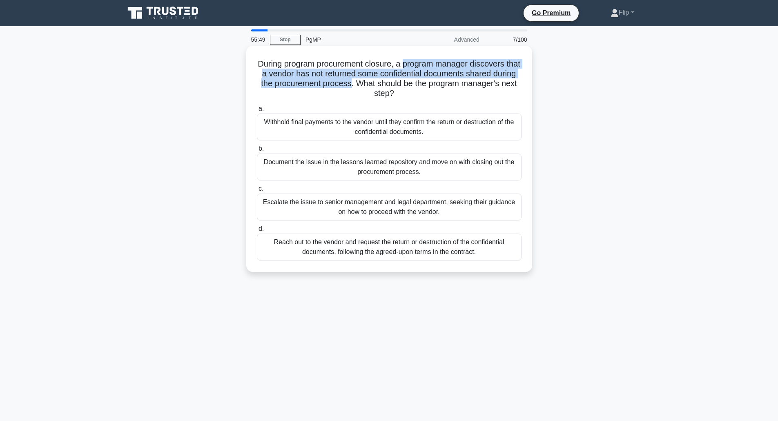
drag, startPoint x: 384, startPoint y: 80, endPoint x: 440, endPoint y: 66, distance: 58.6
click at [440, 66] on h5 "During program procurement closure, a program manager discovers that a vendor h…" at bounding box center [389, 79] width 266 height 40
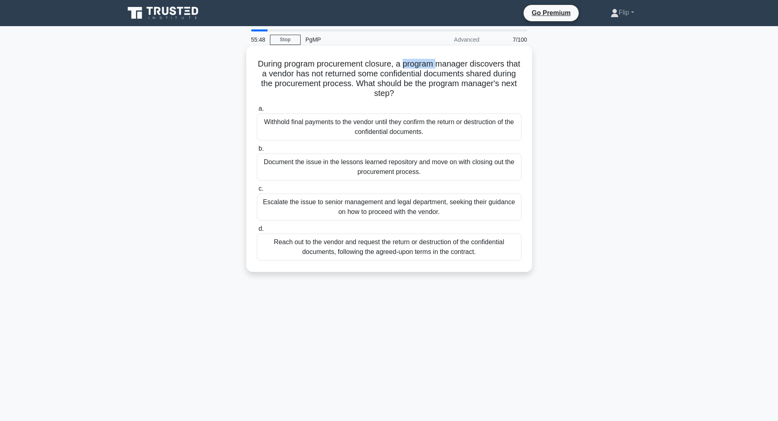
click at [440, 66] on h5 "During program procurement closure, a program manager discovers that a vendor h…" at bounding box center [389, 79] width 266 height 40
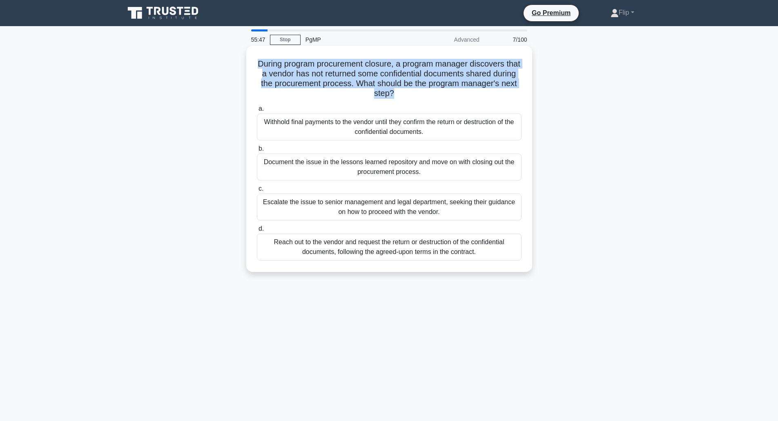
drag, startPoint x: 440, startPoint y: 66, endPoint x: 438, endPoint y: 76, distance: 10.5
click at [438, 76] on h5 "During program procurement closure, a program manager discovers that a vendor h…" at bounding box center [389, 79] width 266 height 40
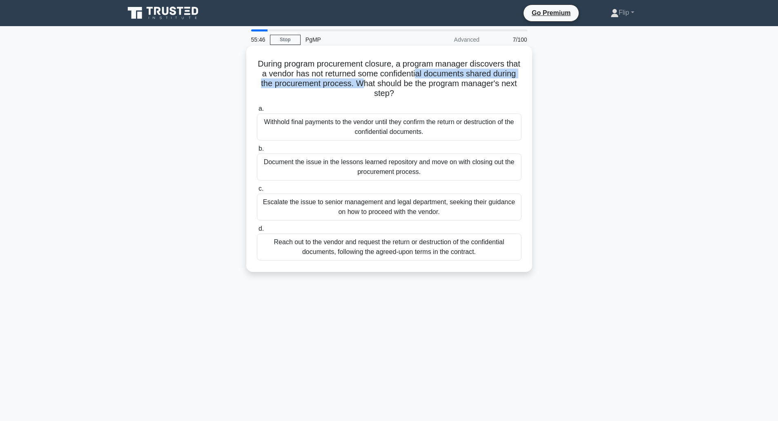
drag, startPoint x: 438, startPoint y: 76, endPoint x: 406, endPoint y: 84, distance: 33.1
click at [406, 84] on h5 "During program procurement closure, a program manager discovers that a vendor h…" at bounding box center [389, 79] width 266 height 40
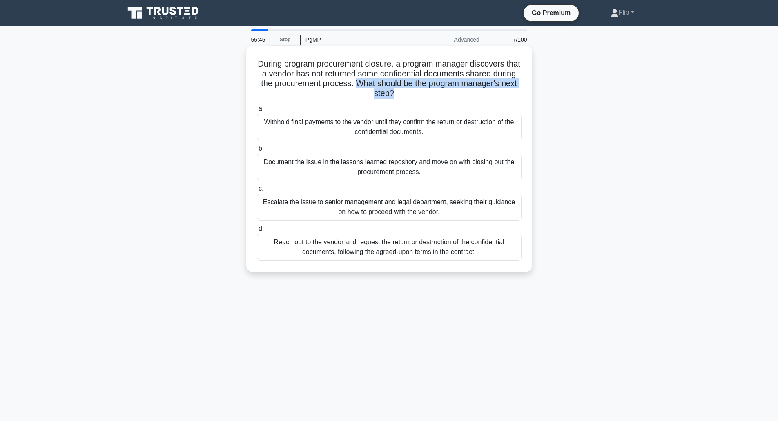
drag, startPoint x: 406, startPoint y: 84, endPoint x: 424, endPoint y: 99, distance: 23.8
click at [424, 99] on h5 "During program procurement closure, a program manager discovers that a vendor h…" at bounding box center [389, 79] width 266 height 40
click at [359, 248] on div "Reach out to the vendor and request the return or destruction of the confidenti…" at bounding box center [389, 247] width 265 height 27
click at [257, 232] on input "d. Reach out to the vendor and request the return or destruction of the confide…" at bounding box center [257, 228] width 0 height 5
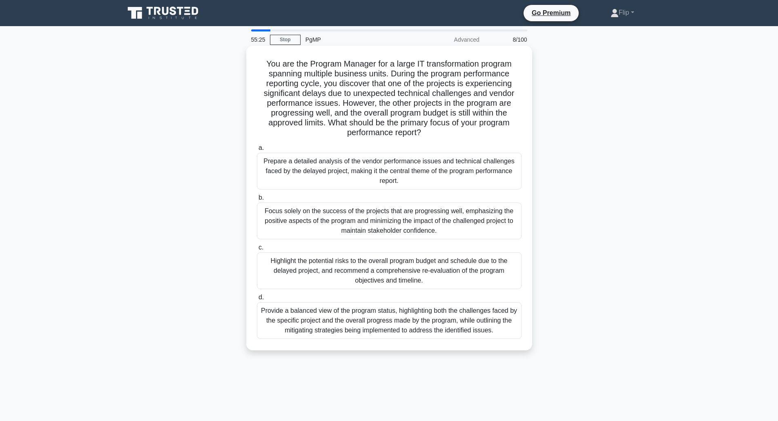
click at [330, 76] on h5 "You are the Program Manager for a large IT transformation program spanning mult…" at bounding box center [389, 98] width 266 height 79
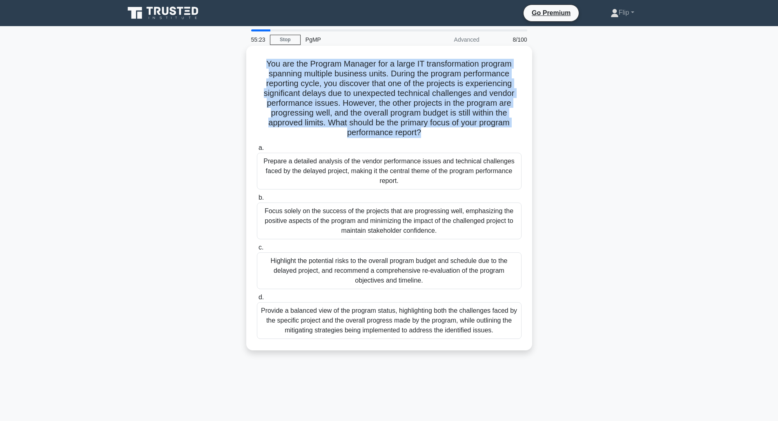
drag, startPoint x: 330, startPoint y: 76, endPoint x: 400, endPoint y: 80, distance: 70.8
click at [400, 80] on h5 "You are the Program Manager for a large IT transformation program spanning mult…" at bounding box center [389, 98] width 266 height 79
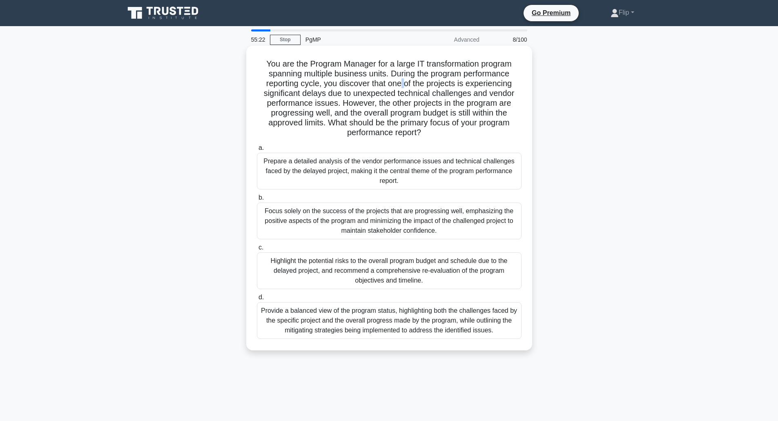
click at [400, 80] on h5 "You are the Program Manager for a large IT transformation program spanning mult…" at bounding box center [389, 98] width 266 height 79
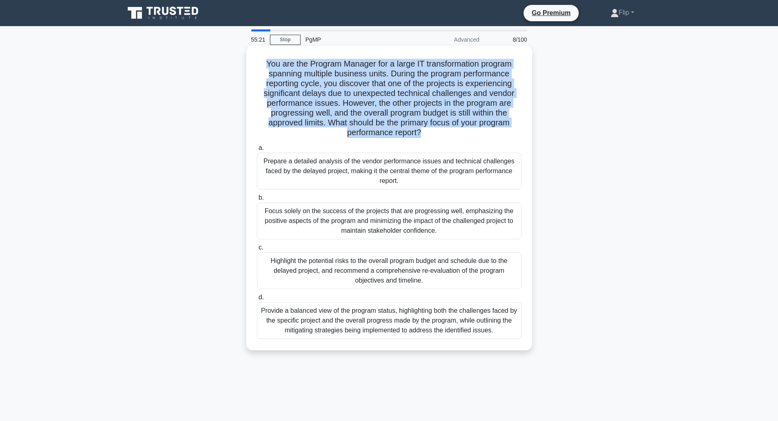
drag, startPoint x: 400, startPoint y: 80, endPoint x: 397, endPoint y: 74, distance: 7.3
click at [397, 74] on h5 "You are the Program Manager for a large IT transformation program spanning mult…" at bounding box center [389, 98] width 266 height 79
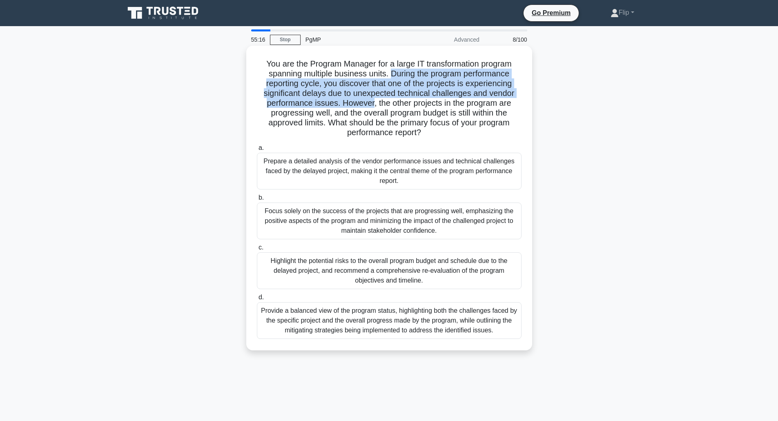
drag, startPoint x: 397, startPoint y: 74, endPoint x: 343, endPoint y: 105, distance: 62.0
click at [343, 105] on h5 "You are the Program Manager for a large IT transformation program spanning mult…" at bounding box center [389, 98] width 266 height 79
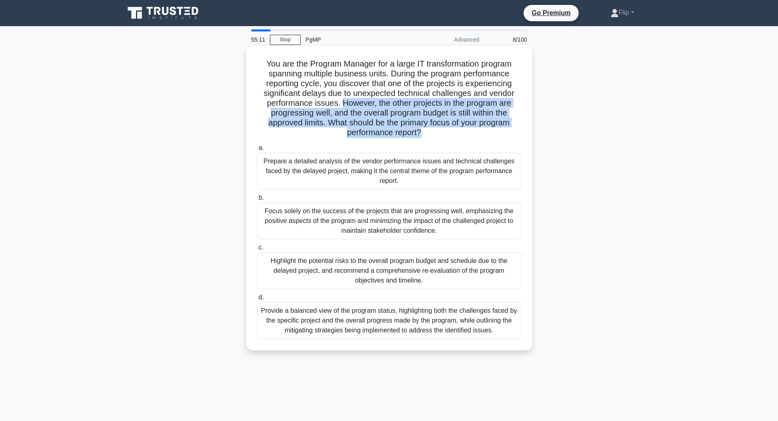
drag, startPoint x: 343, startPoint y: 105, endPoint x: 437, endPoint y: 133, distance: 98.1
click at [437, 133] on h5 "You are the Program Manager for a large IT transformation program spanning mult…" at bounding box center [389, 98] width 266 height 79
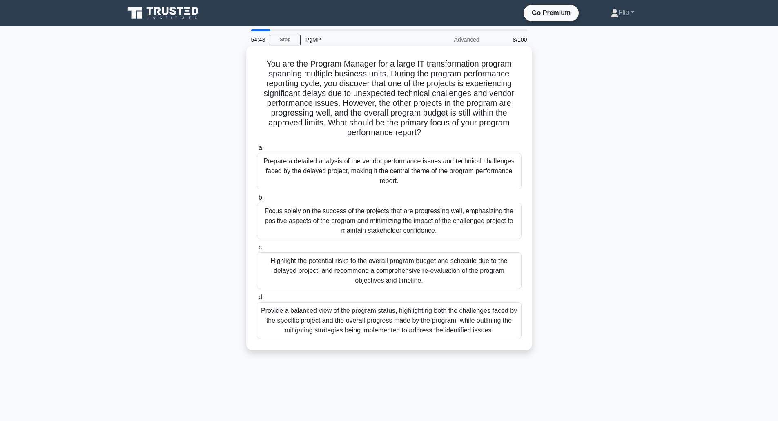
click at [427, 331] on div "Provide a balanced view of the program status, highlighting both the challenges…" at bounding box center [389, 320] width 265 height 37
click at [257, 300] on input "d. Provide a balanced view of the program status, highlighting both the challen…" at bounding box center [257, 297] width 0 height 5
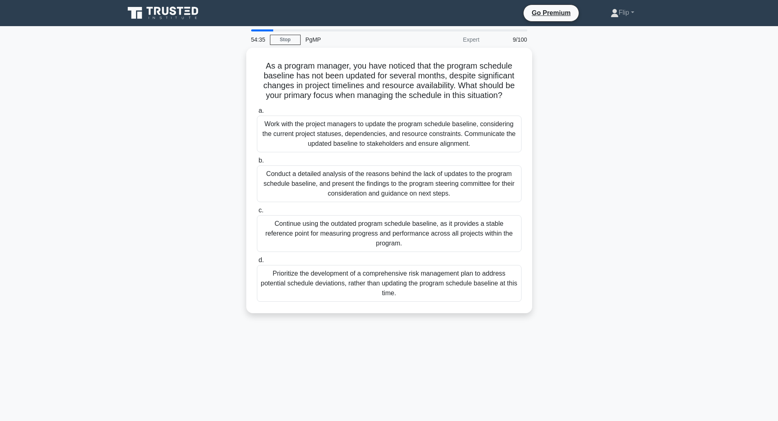
click at [208, 325] on div "54:35 Stop PgMP Expert 9/100 As a program manager, you have noticed that the pr…" at bounding box center [389, 233] width 539 height 409
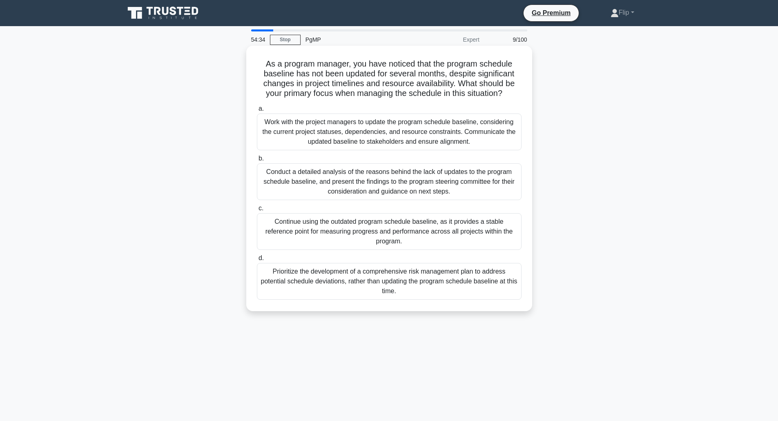
click at [443, 71] on h5 "As a program manager, you have noticed that the program schedule baseline has n…" at bounding box center [389, 79] width 266 height 40
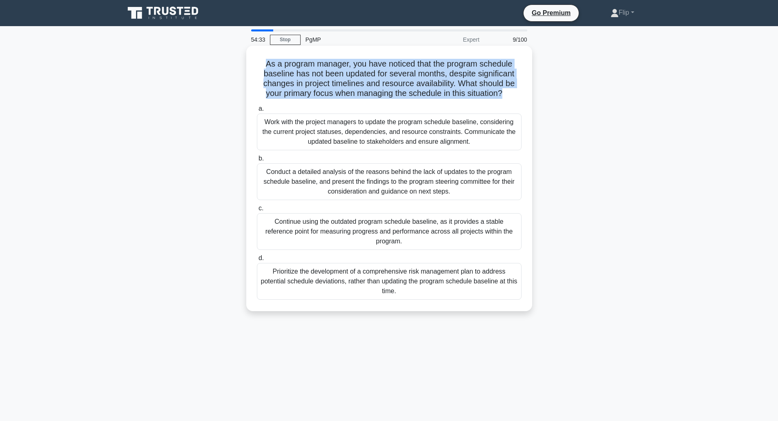
drag, startPoint x: 443, startPoint y: 71, endPoint x: 411, endPoint y: 70, distance: 31.9
click at [411, 70] on h5 "As a program manager, you have noticed that the program schedule baseline has n…" at bounding box center [389, 79] width 266 height 40
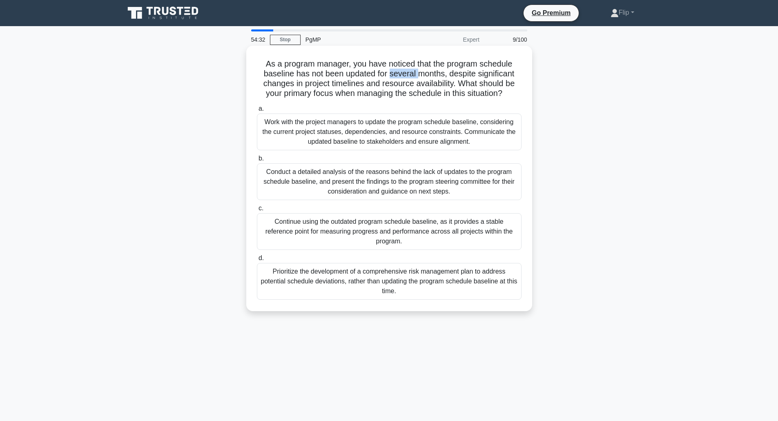
click at [411, 70] on h5 "As a program manager, you have noticed that the program schedule baseline has n…" at bounding box center [389, 79] width 266 height 40
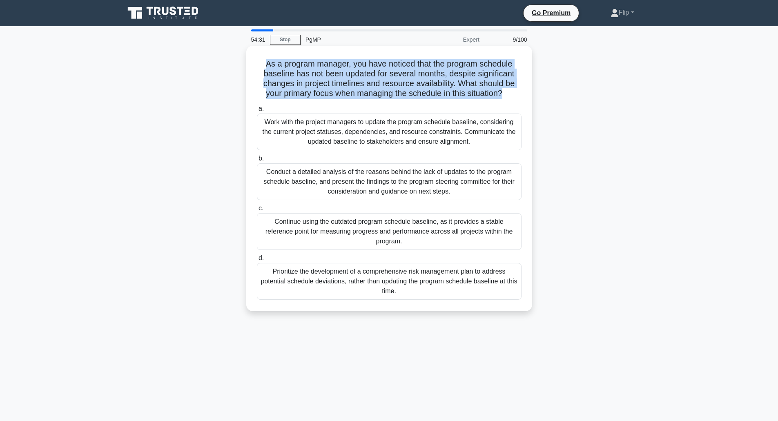
click at [411, 70] on h5 "As a program manager, you have noticed that the program schedule baseline has n…" at bounding box center [389, 79] width 266 height 40
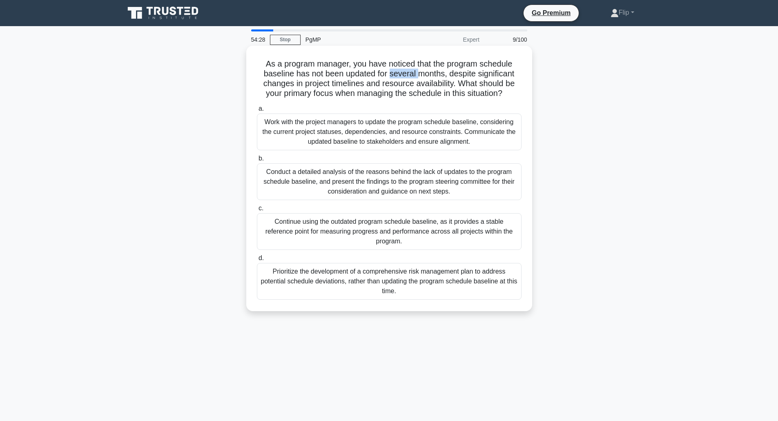
click at [411, 70] on h5 "As a program manager, you have noticed that the program schedule baseline has n…" at bounding box center [389, 79] width 266 height 40
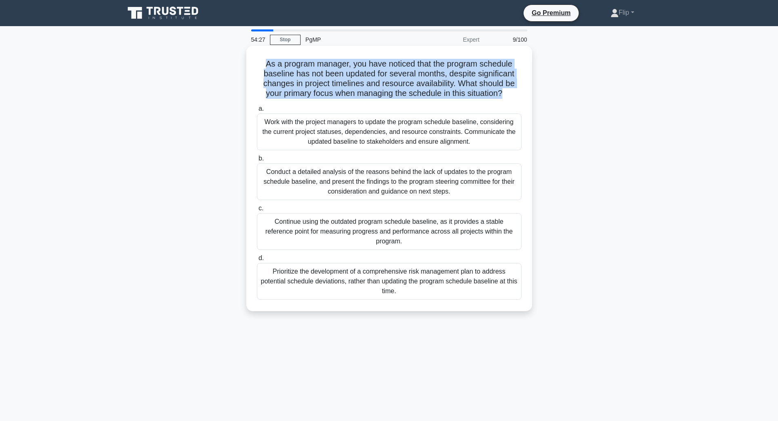
drag, startPoint x: 411, startPoint y: 70, endPoint x: 409, endPoint y: 77, distance: 7.2
click at [409, 77] on h5 "As a program manager, you have noticed that the program schedule baseline has n…" at bounding box center [389, 79] width 266 height 40
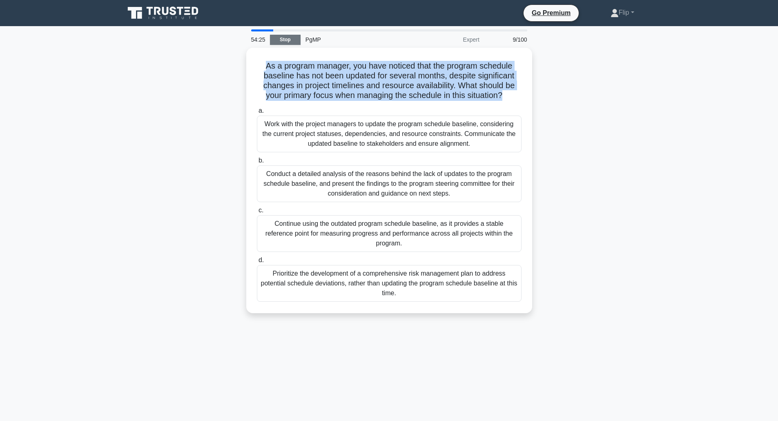
click at [279, 38] on link "Stop" at bounding box center [285, 40] width 31 height 10
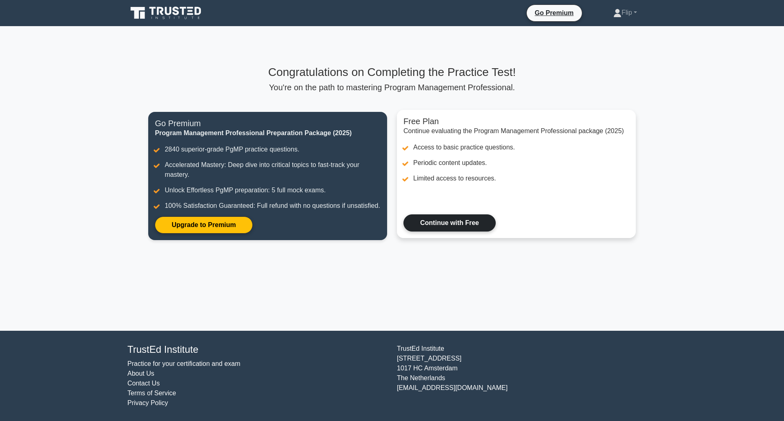
click at [422, 220] on link "Continue with Free" at bounding box center [450, 223] width 92 height 17
